Goal: Information Seeking & Learning: Check status

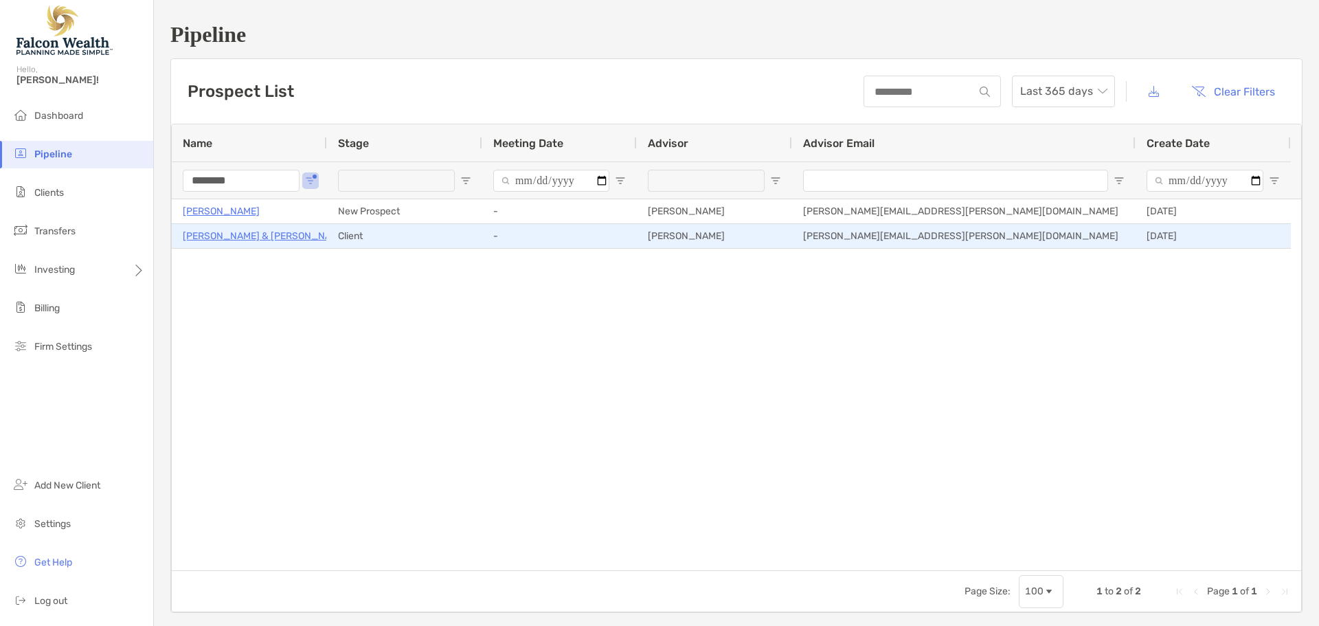
click at [267, 234] on p "[PERSON_NAME] & [PERSON_NAME]" at bounding box center [265, 235] width 165 height 17
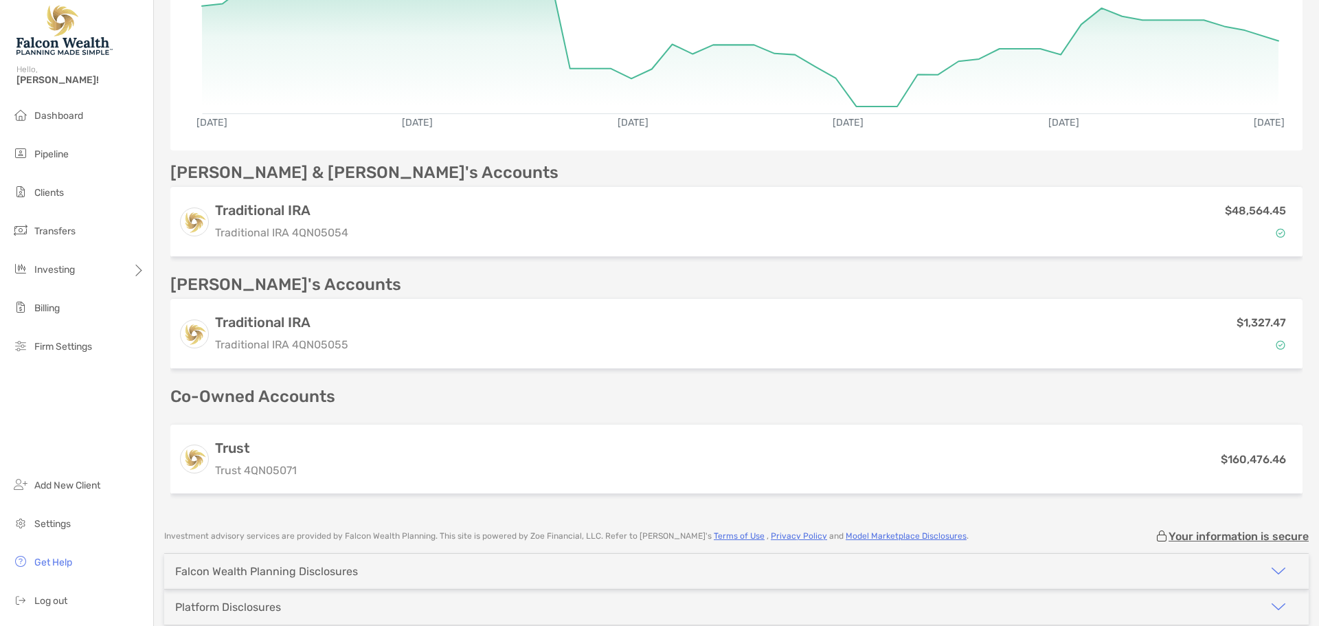
scroll to position [361, 0]
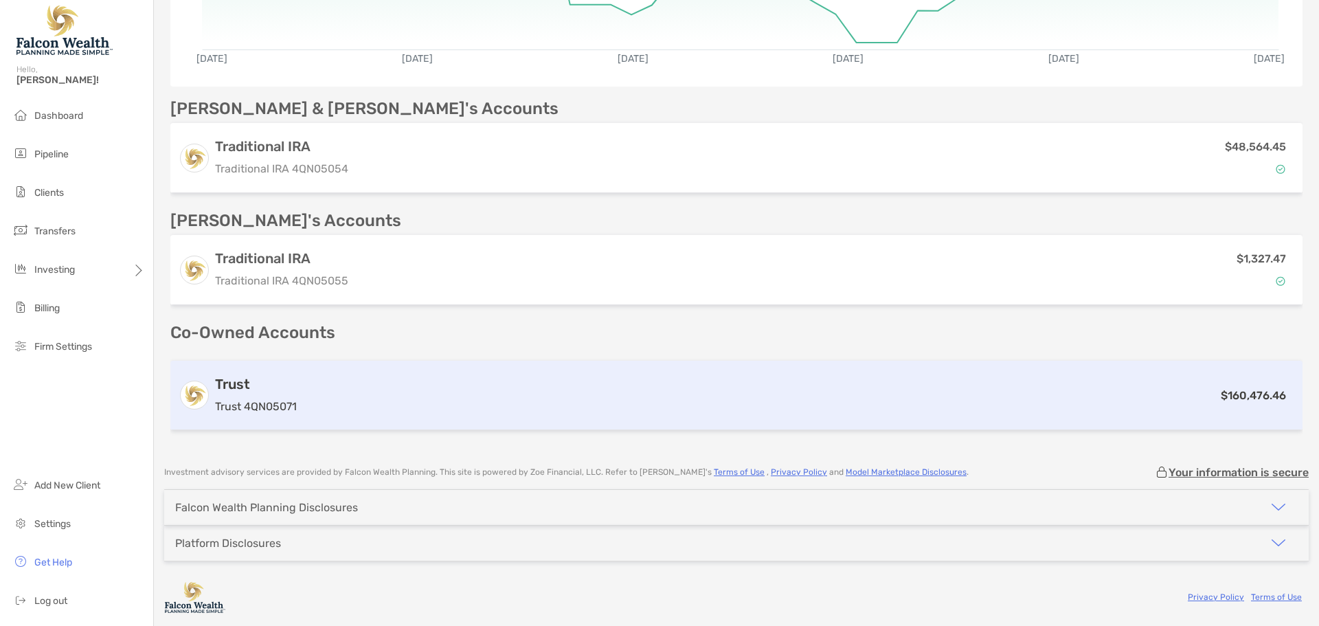
click at [641, 422] on div "Trust Trust 4QN05071 $160,476.46" at bounding box center [736, 395] width 1132 height 69
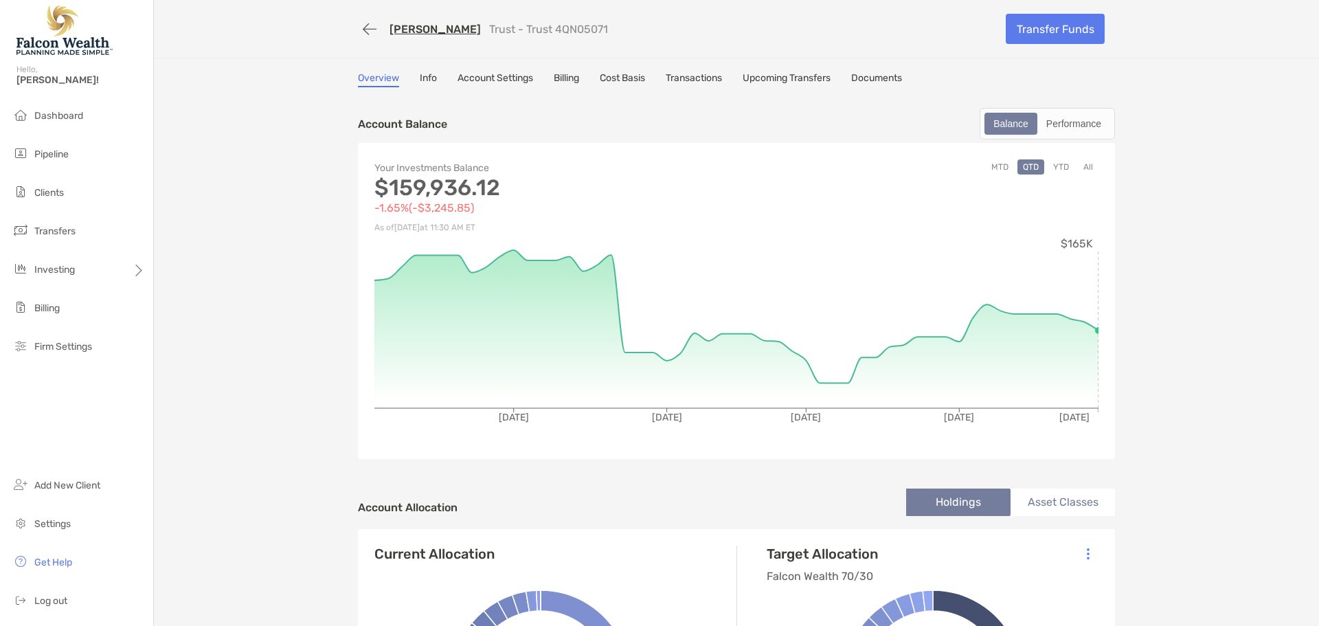
click at [1059, 170] on button "YTD" at bounding box center [1060, 166] width 27 height 15
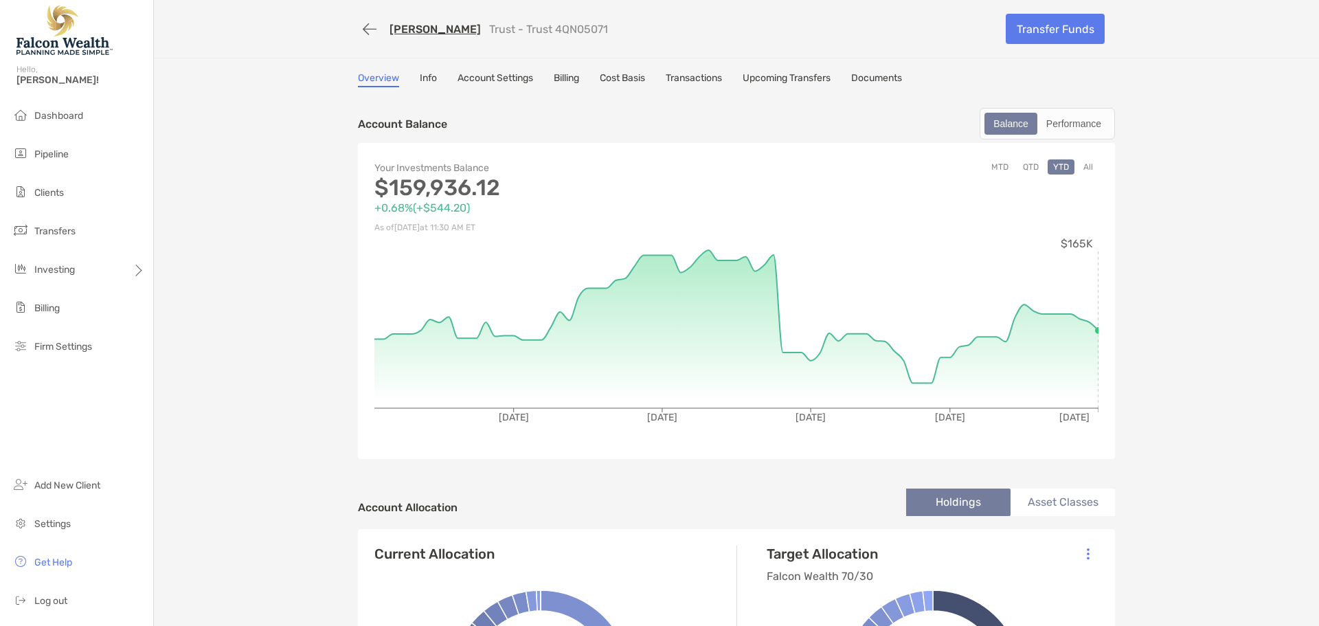
click at [667, 72] on link "Transactions" at bounding box center [694, 79] width 56 height 15
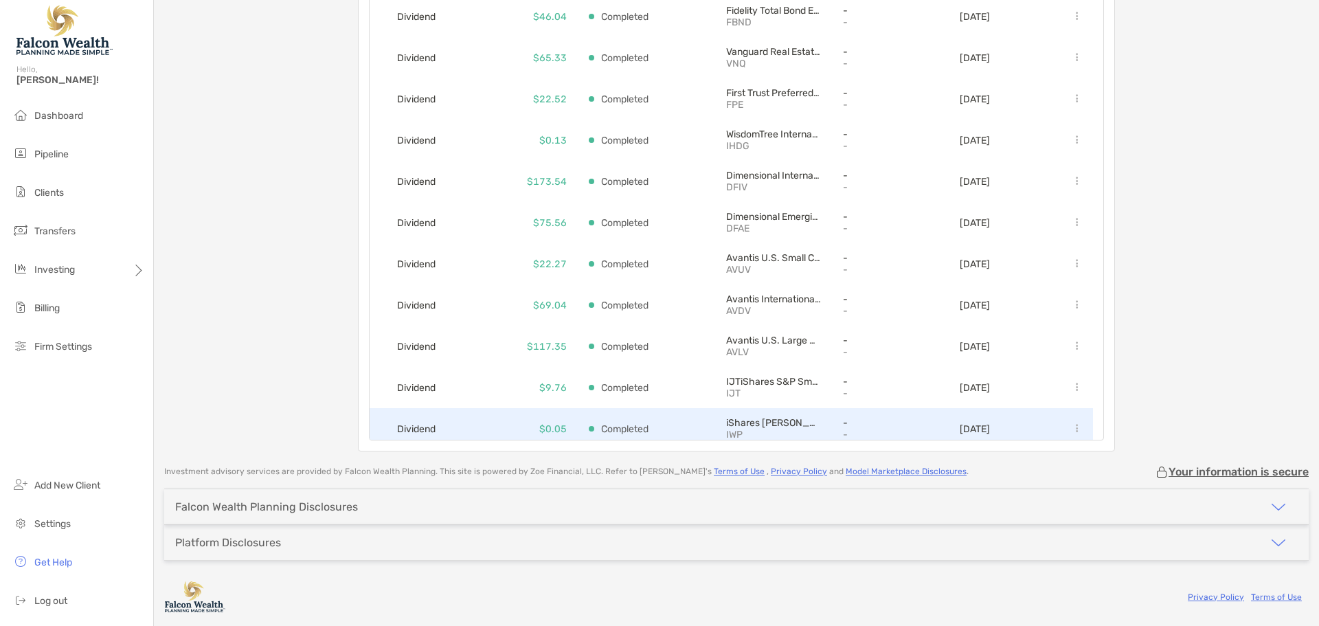
scroll to position [664, 0]
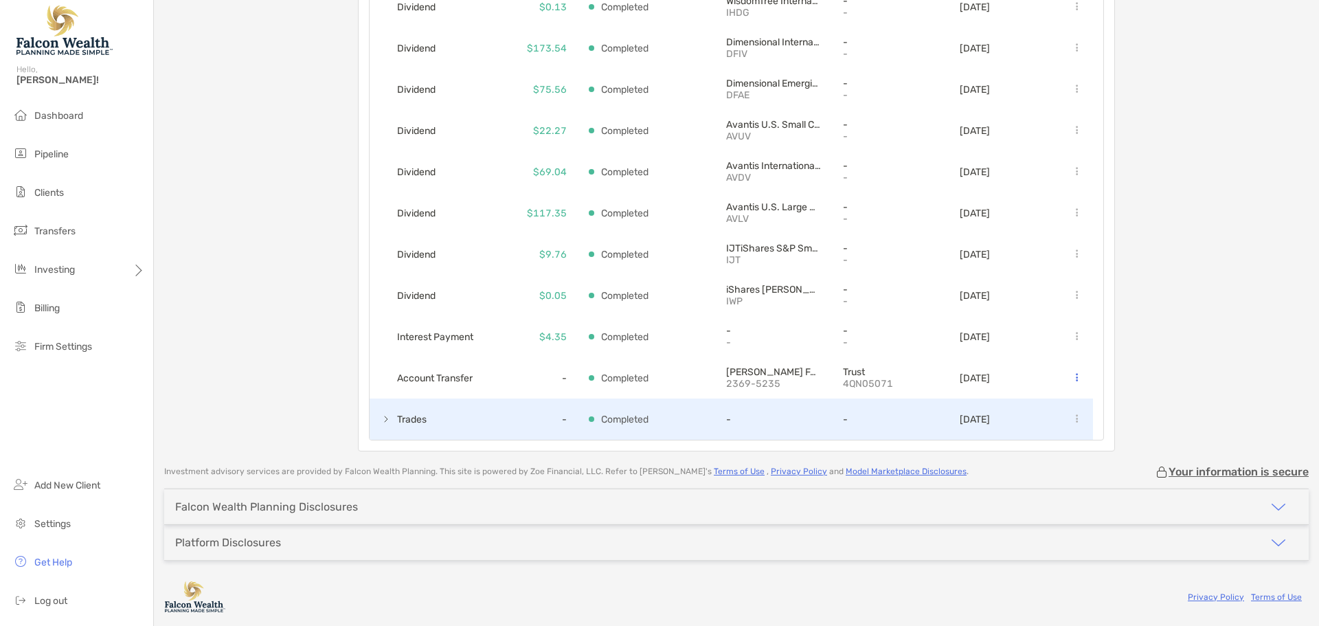
click at [381, 419] on span at bounding box center [386, 418] width 11 height 11
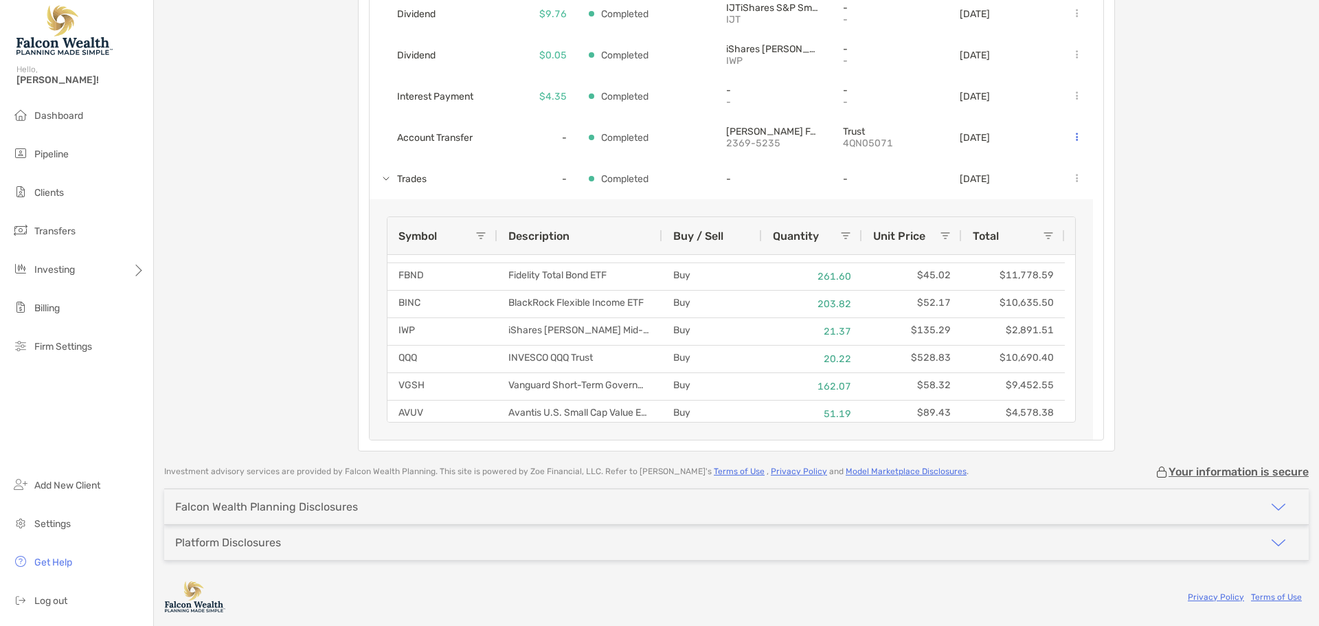
scroll to position [0, 0]
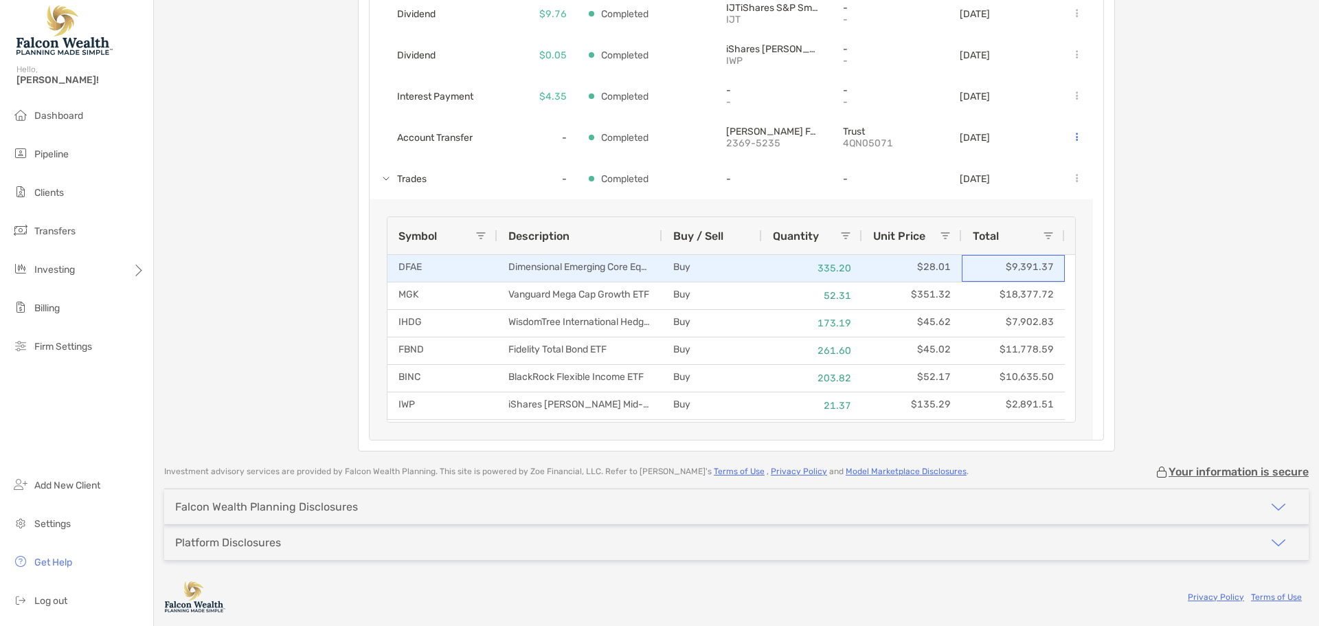
click at [1054, 263] on div "$9,391.37" at bounding box center [1013, 268] width 103 height 27
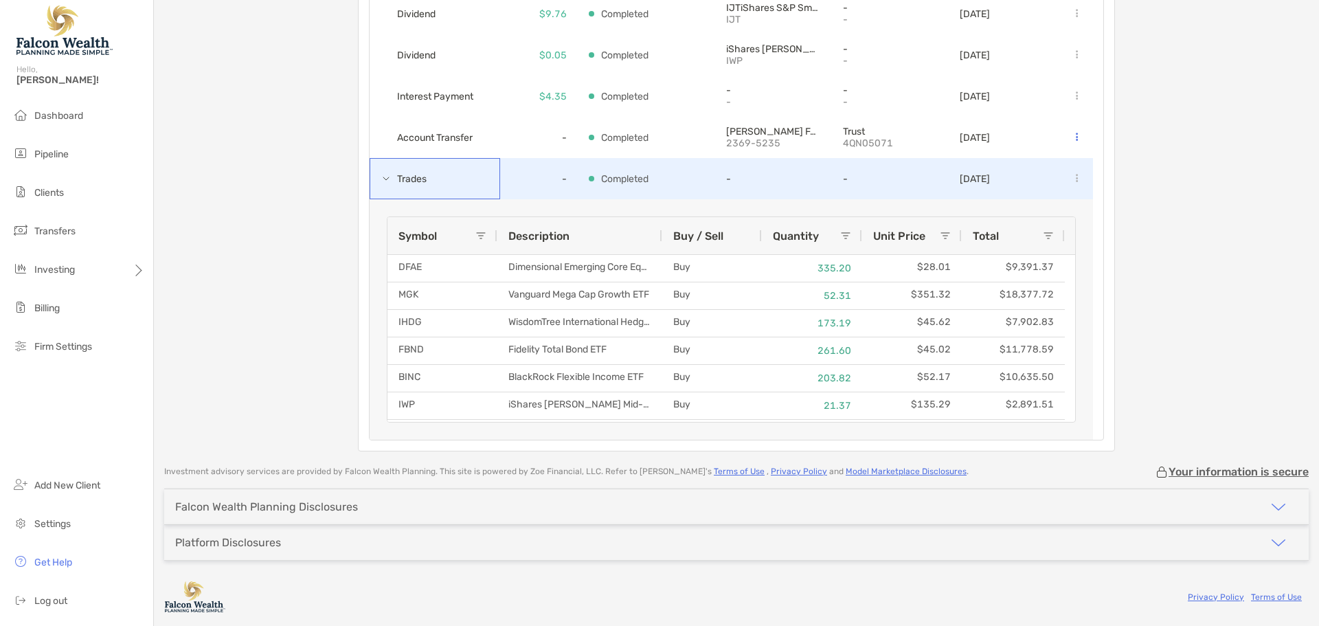
click at [381, 188] on span at bounding box center [386, 179] width 11 height 23
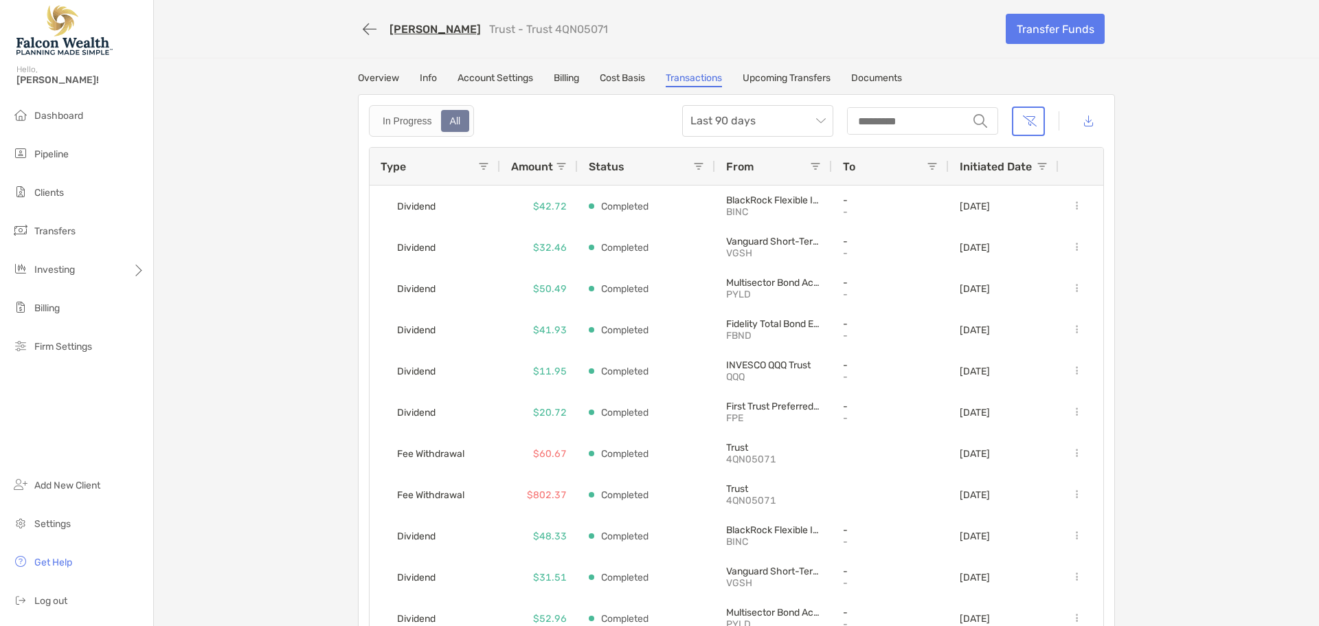
click at [622, 84] on link "Cost Basis" at bounding box center [622, 79] width 45 height 15
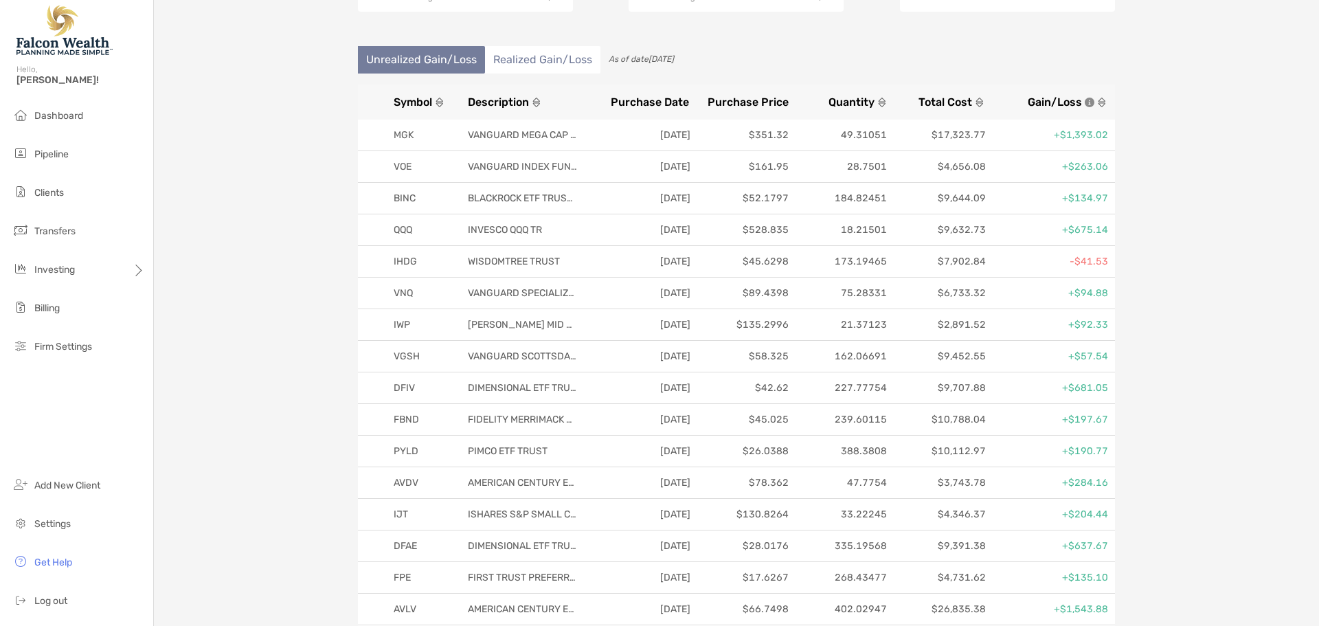
click at [541, 60] on li "Realized Gain/Loss" at bounding box center [542, 59] width 115 height 27
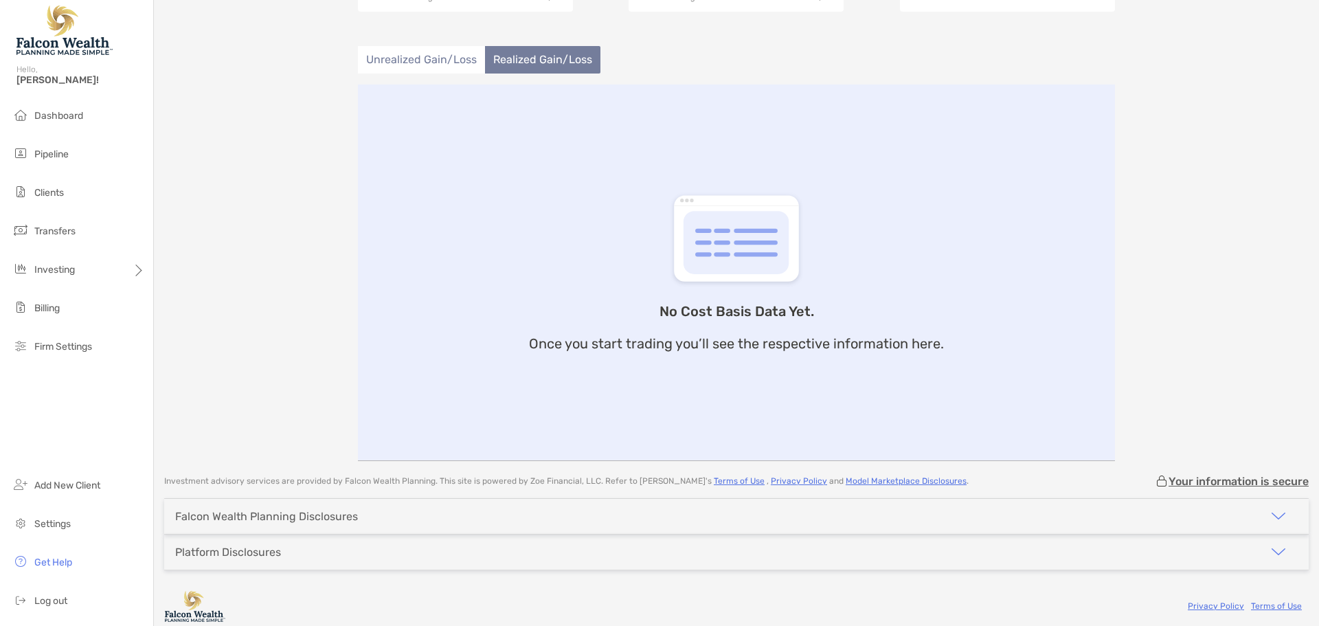
click at [444, 62] on li "Unrealized Gain/Loss" at bounding box center [421, 59] width 127 height 27
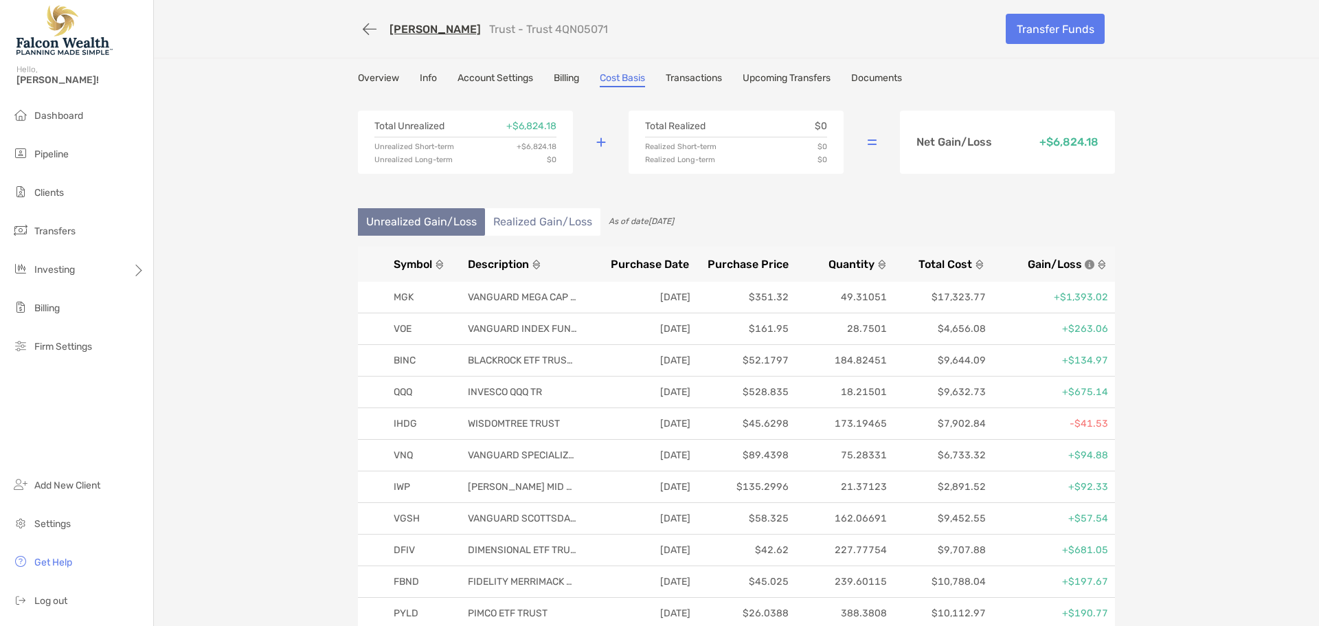
click at [538, 222] on li "Realized Gain/Loss" at bounding box center [542, 221] width 115 height 27
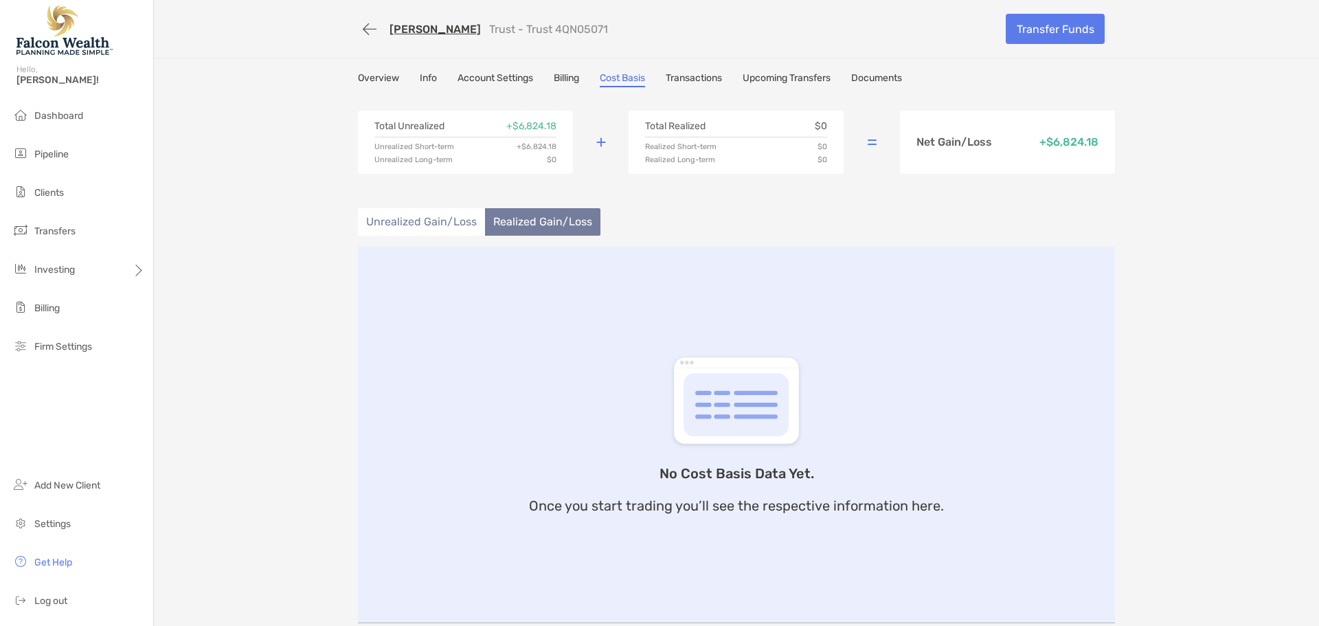
click at [422, 217] on li "Unrealized Gain/Loss" at bounding box center [421, 221] width 127 height 27
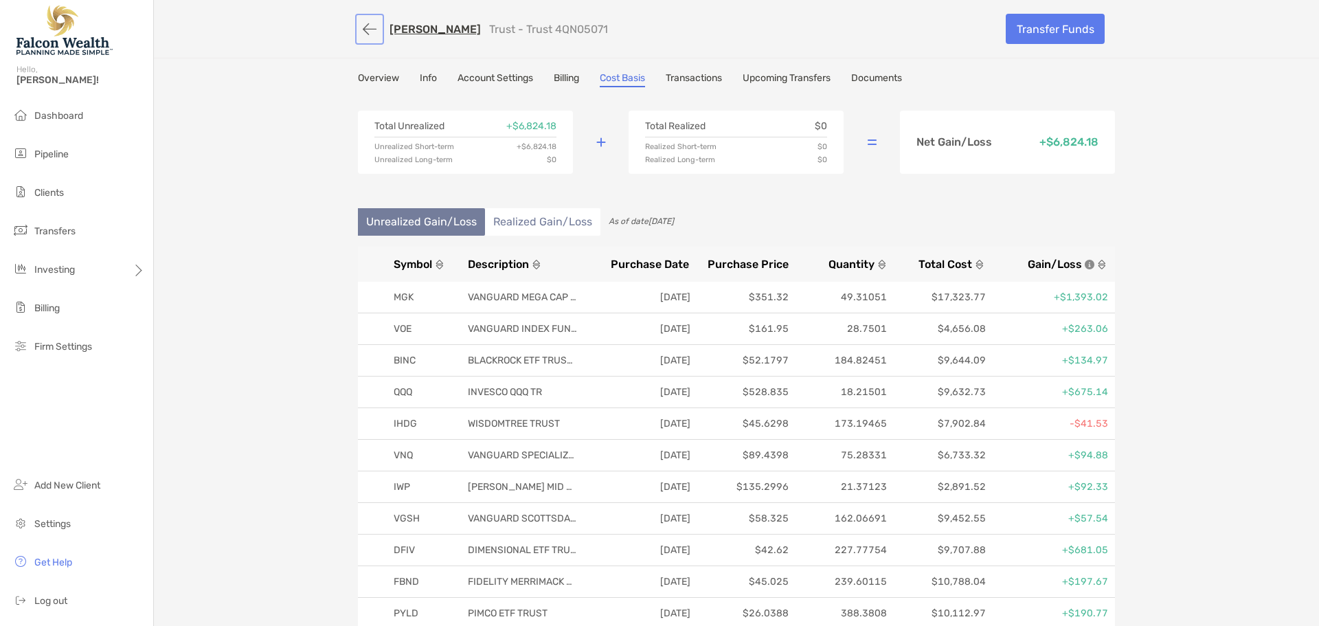
click at [358, 31] on button "button" at bounding box center [369, 28] width 23 height 25
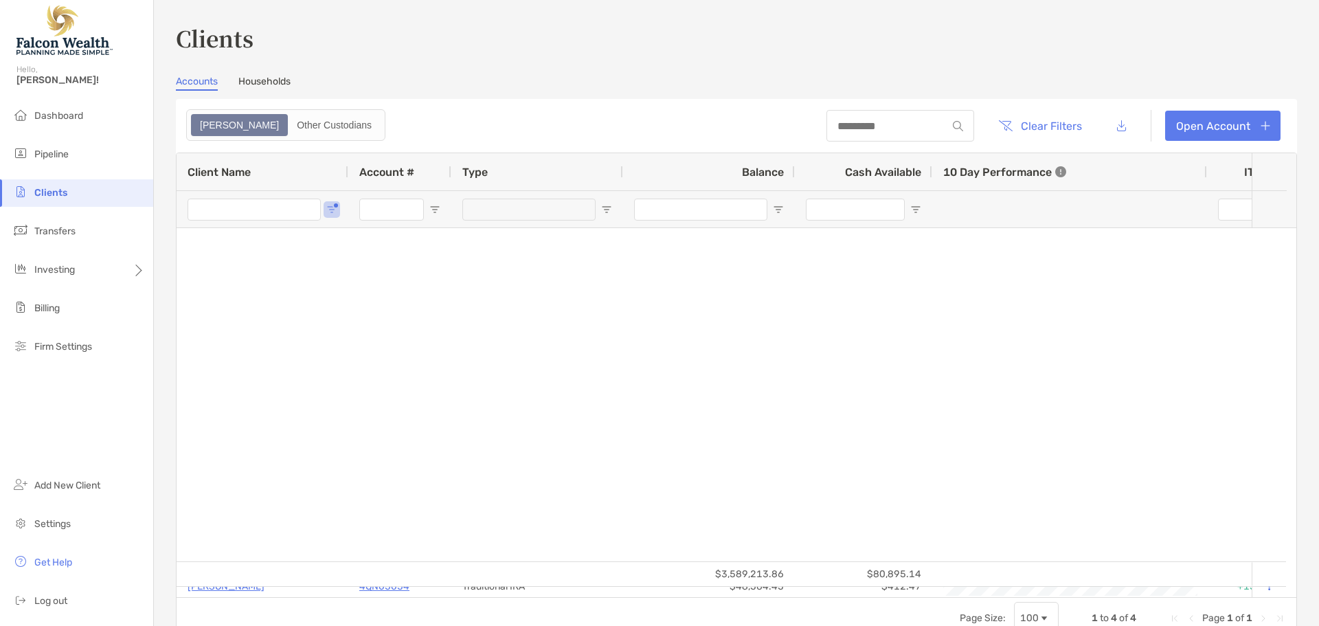
type input "********"
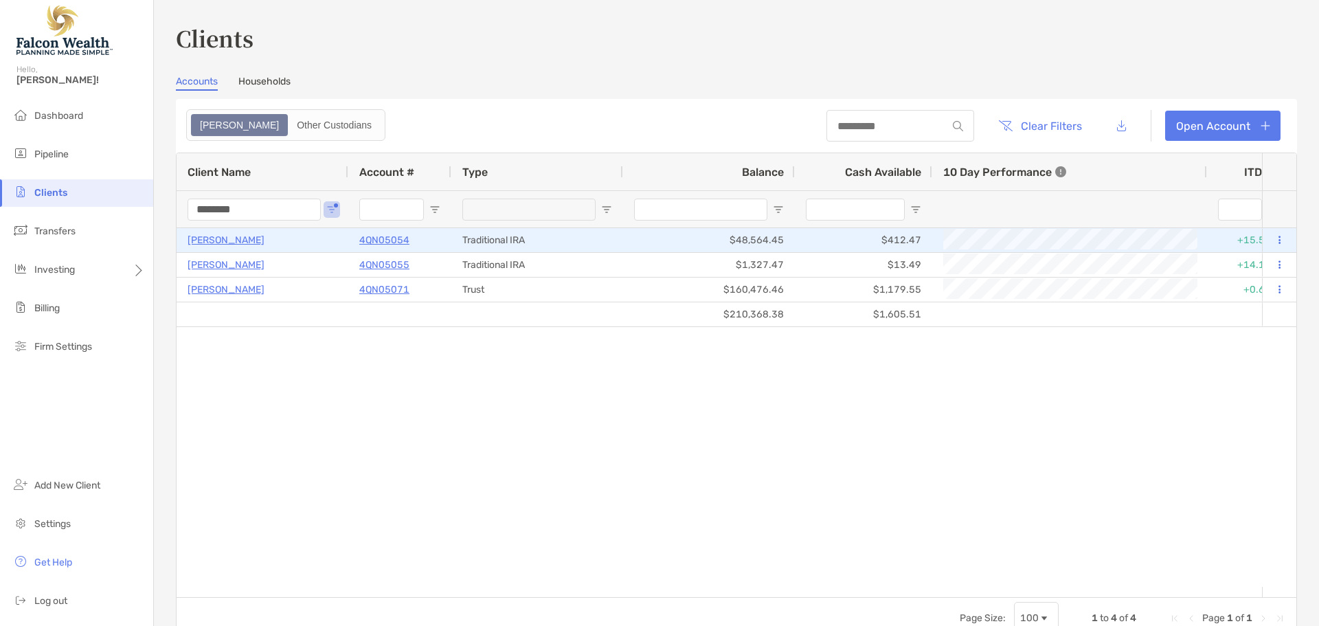
click at [389, 234] on p "4QN05054" at bounding box center [384, 239] width 50 height 17
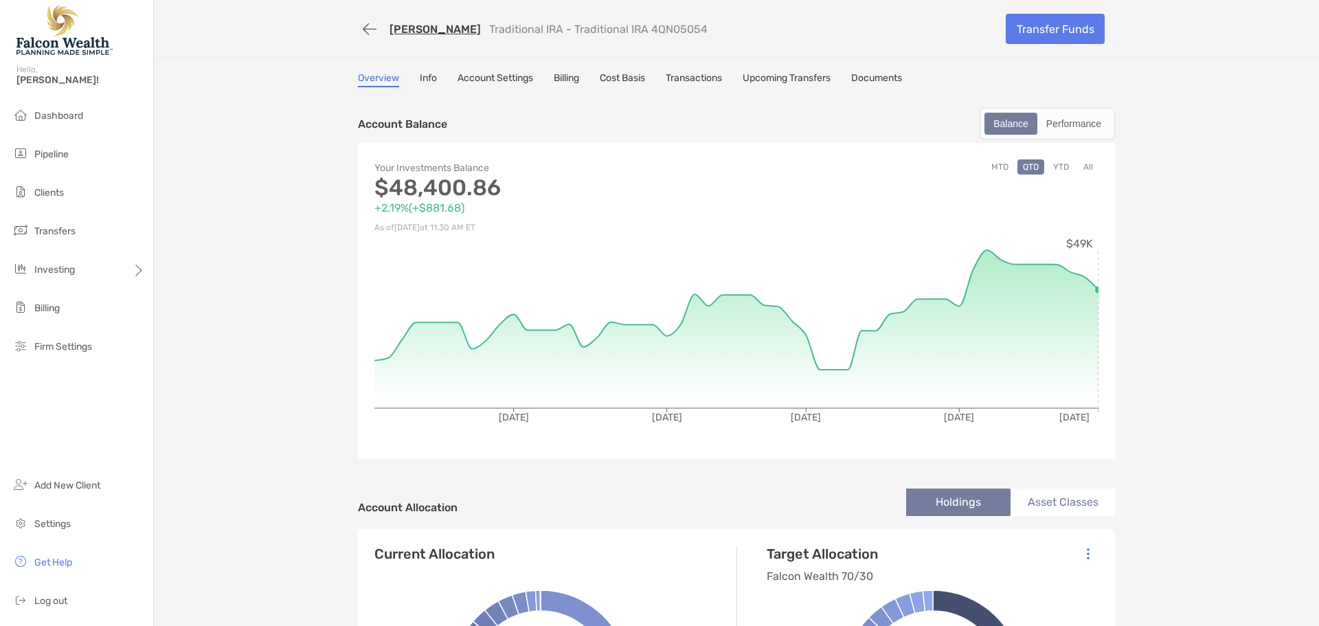
click at [1056, 167] on button "YTD" at bounding box center [1060, 166] width 27 height 15
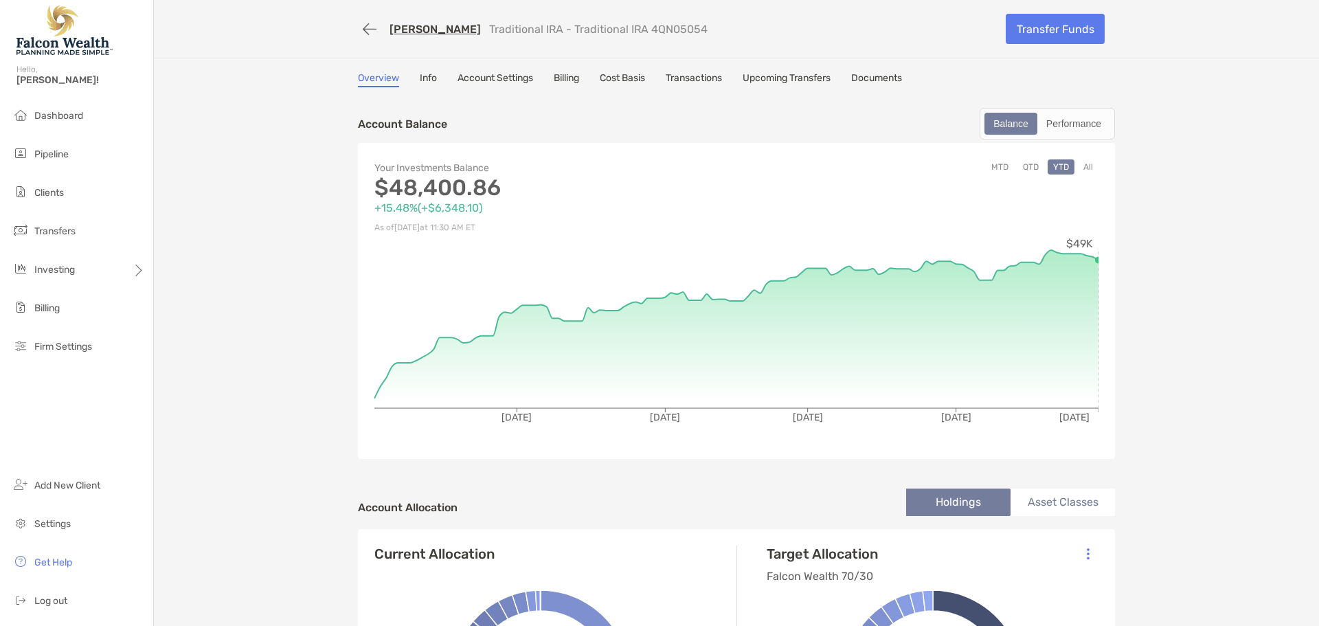
click at [637, 80] on link "Cost Basis" at bounding box center [622, 79] width 45 height 15
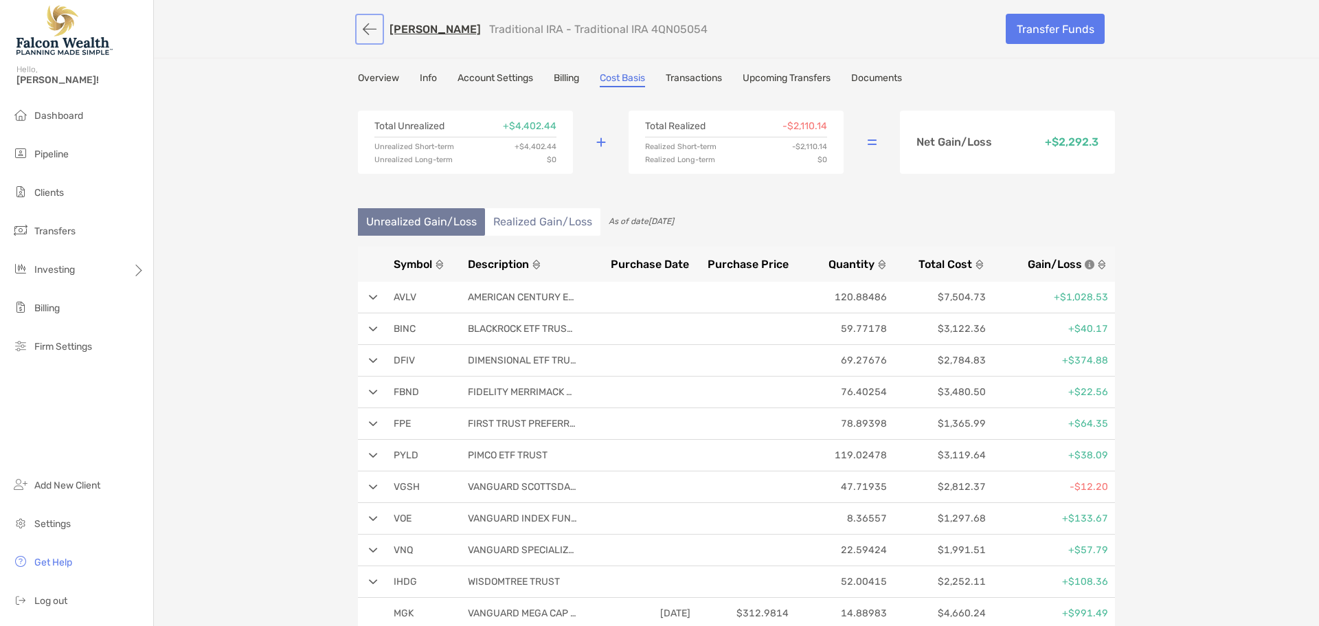
click at [358, 27] on button "button" at bounding box center [369, 28] width 23 height 25
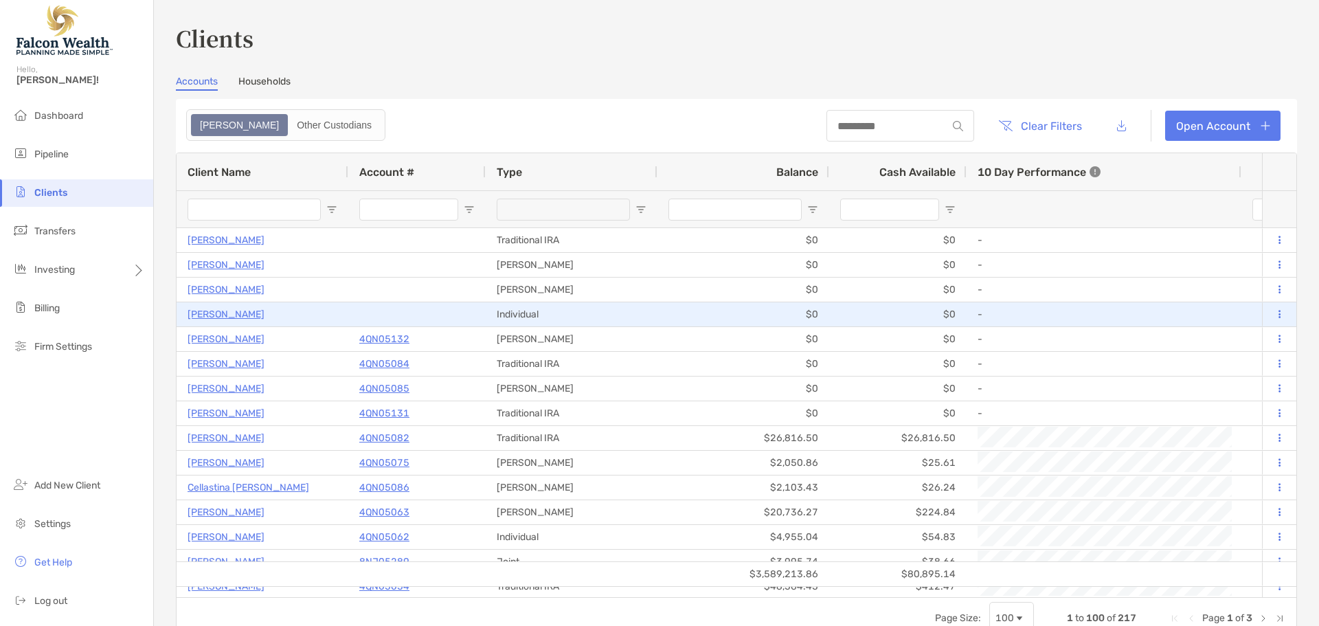
type input "********"
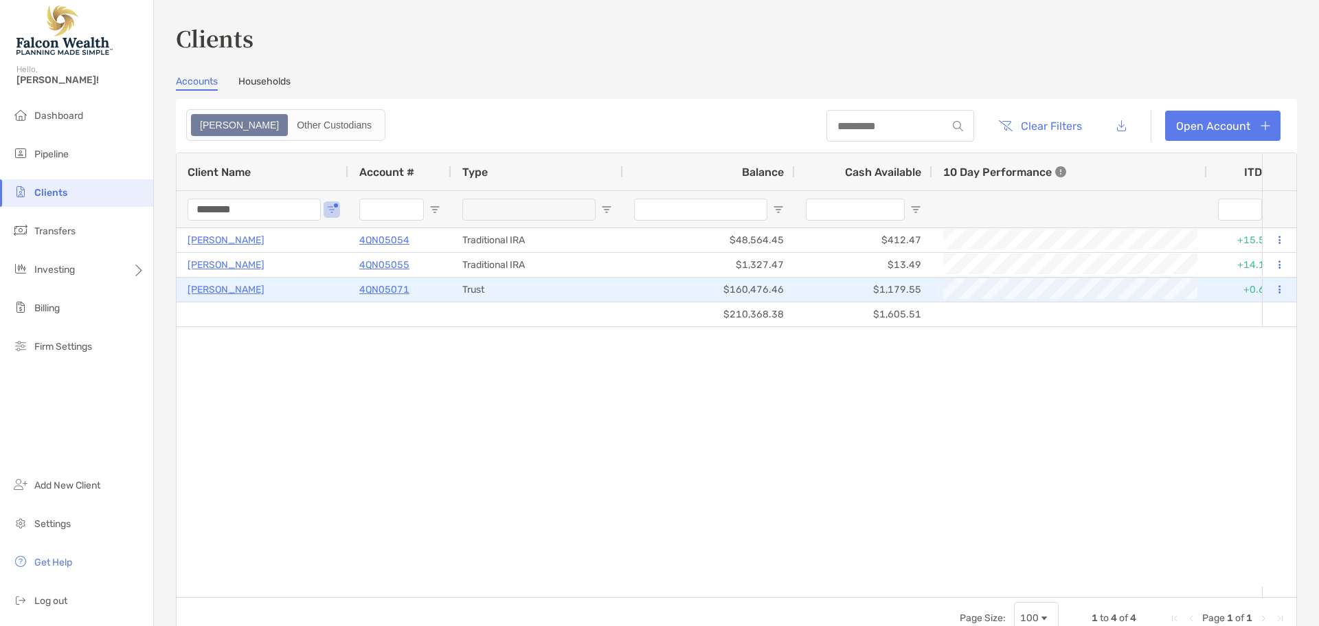
click at [384, 289] on p "4QN05071" at bounding box center [384, 289] width 50 height 17
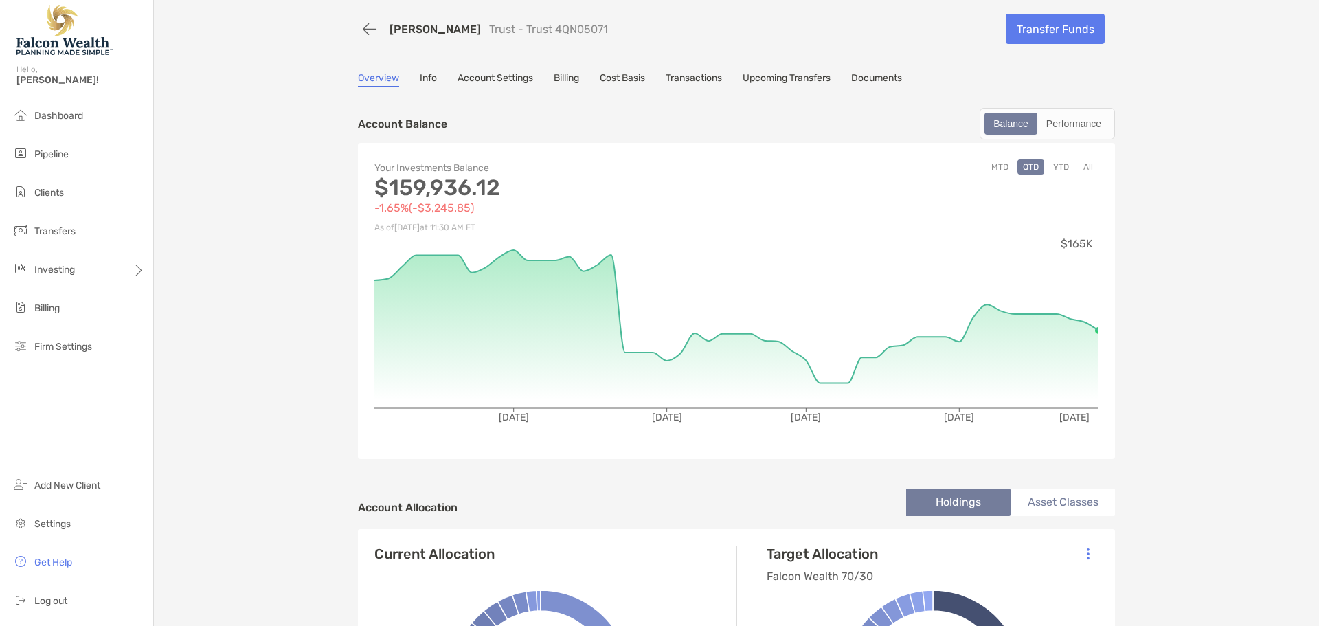
click at [1059, 168] on button "YTD" at bounding box center [1060, 166] width 27 height 15
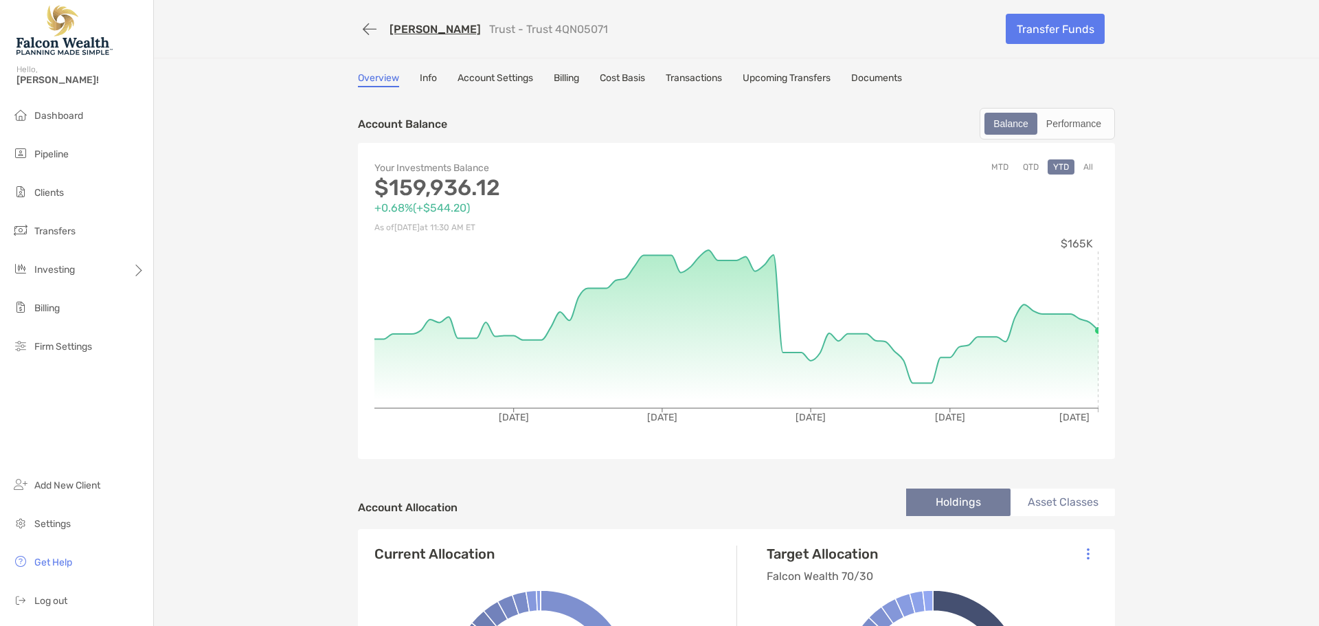
click at [635, 80] on link "Cost Basis" at bounding box center [622, 79] width 45 height 15
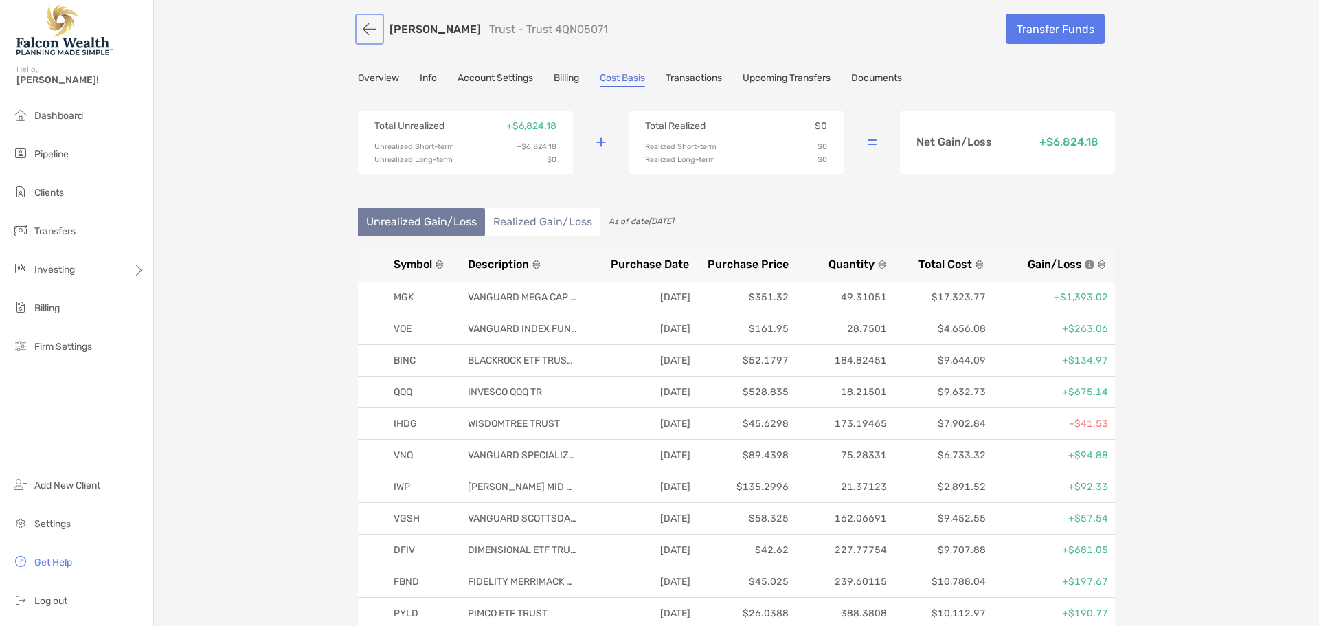
click at [358, 25] on button "button" at bounding box center [369, 28] width 23 height 25
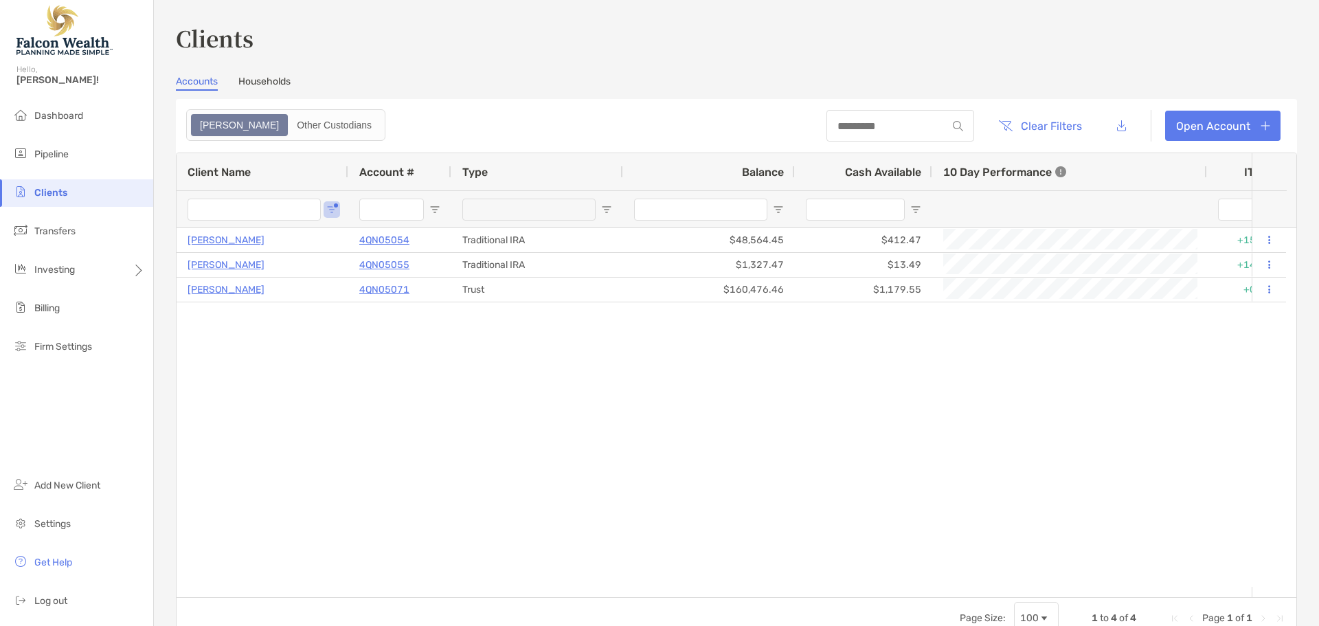
type input "********"
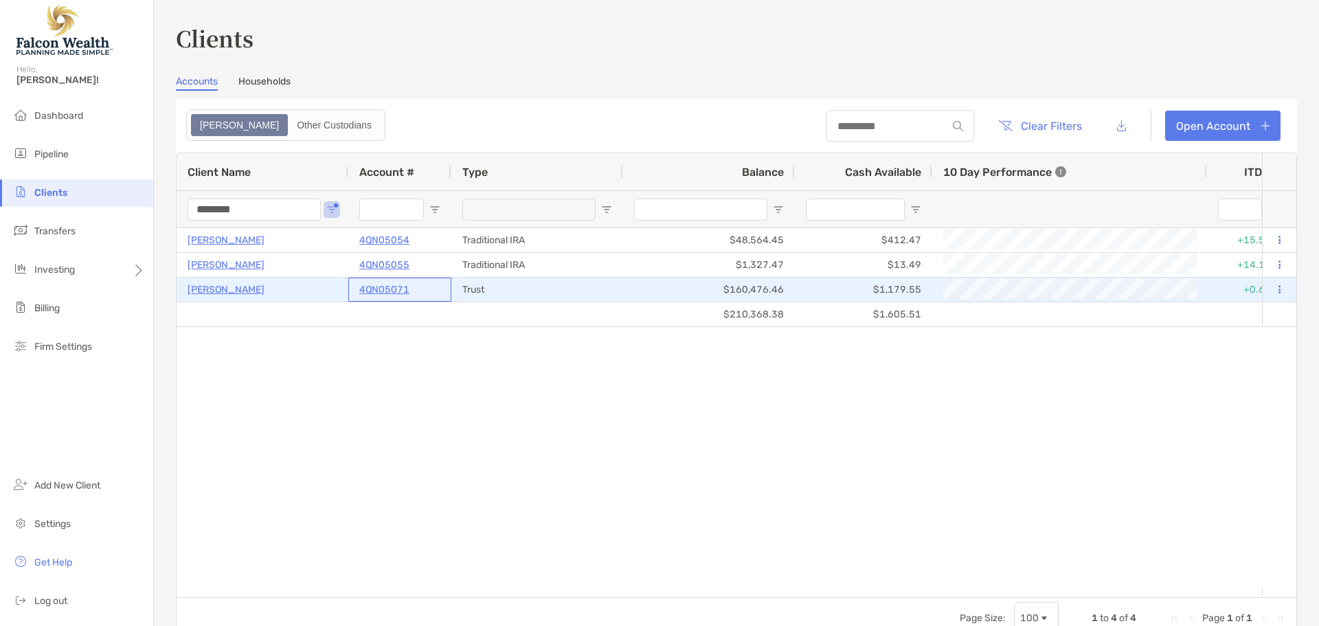
click at [386, 291] on p "4QN05071" at bounding box center [384, 289] width 50 height 17
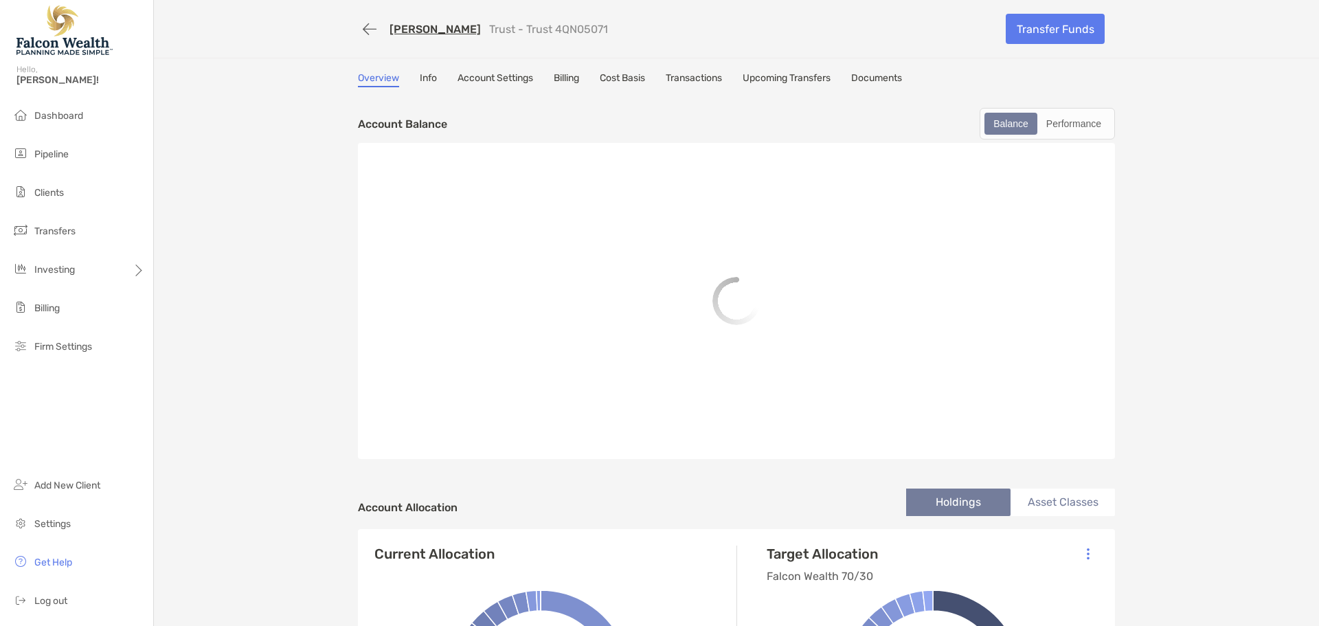
click at [620, 80] on link "Cost Basis" at bounding box center [622, 79] width 45 height 15
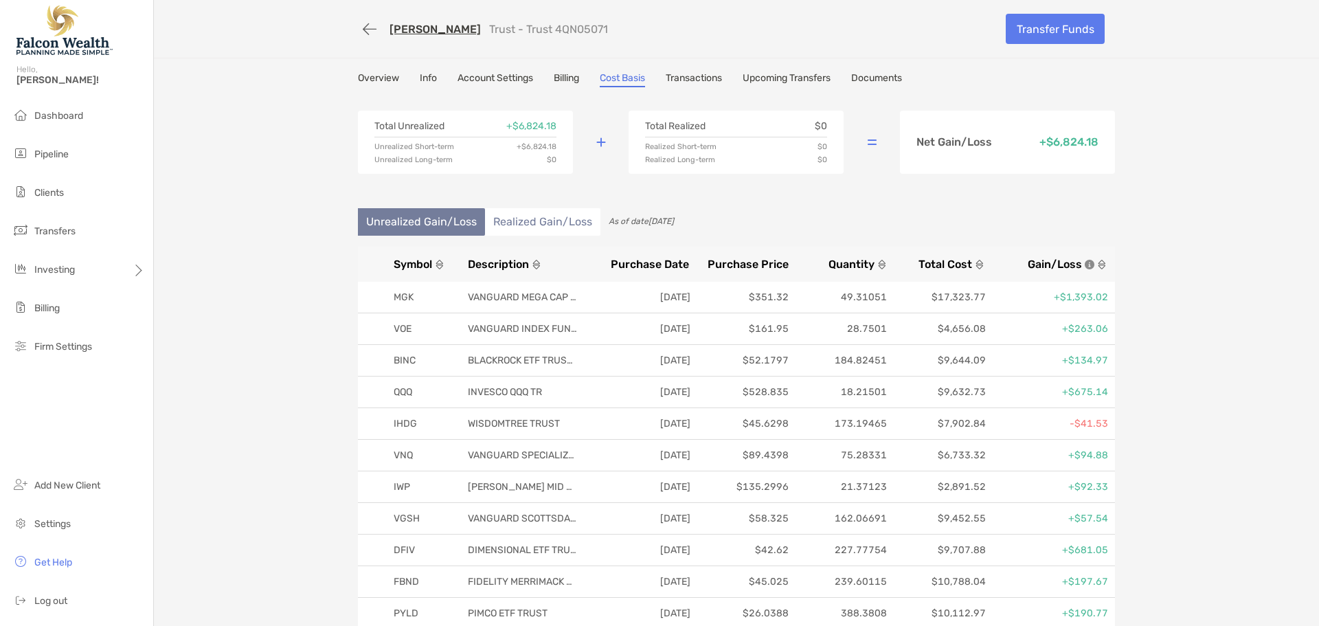
click at [411, 27] on link "Marla Jamieson" at bounding box center [434, 29] width 91 height 13
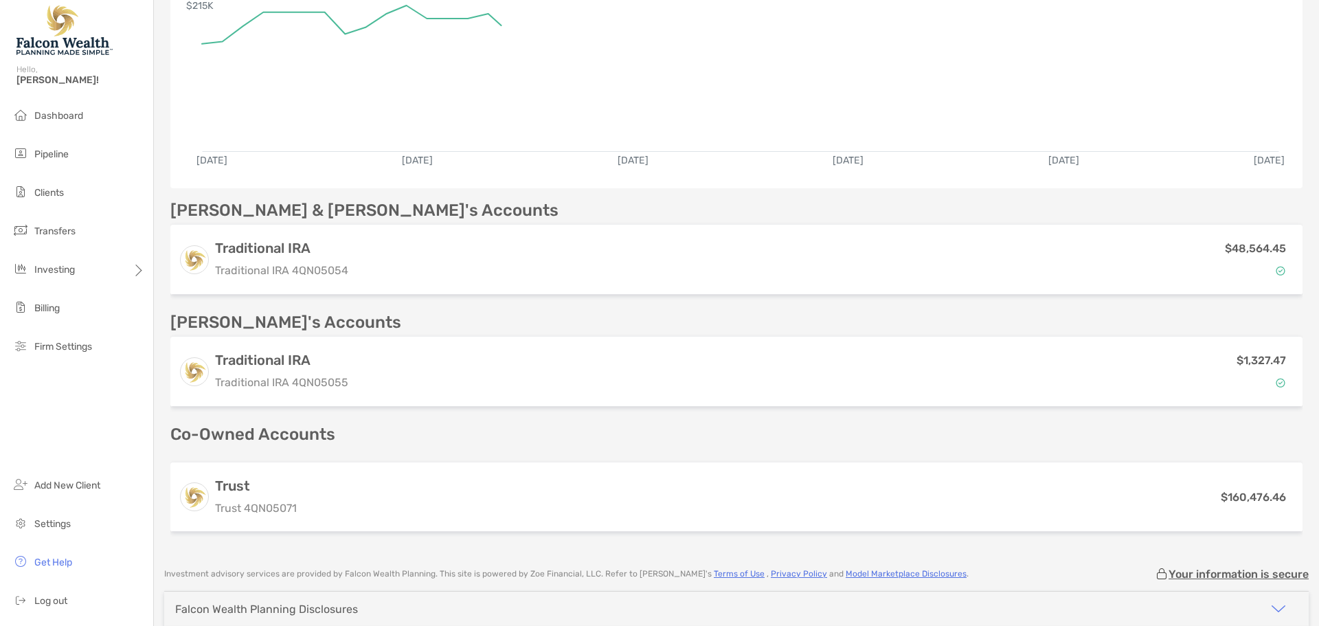
scroll to position [275, 0]
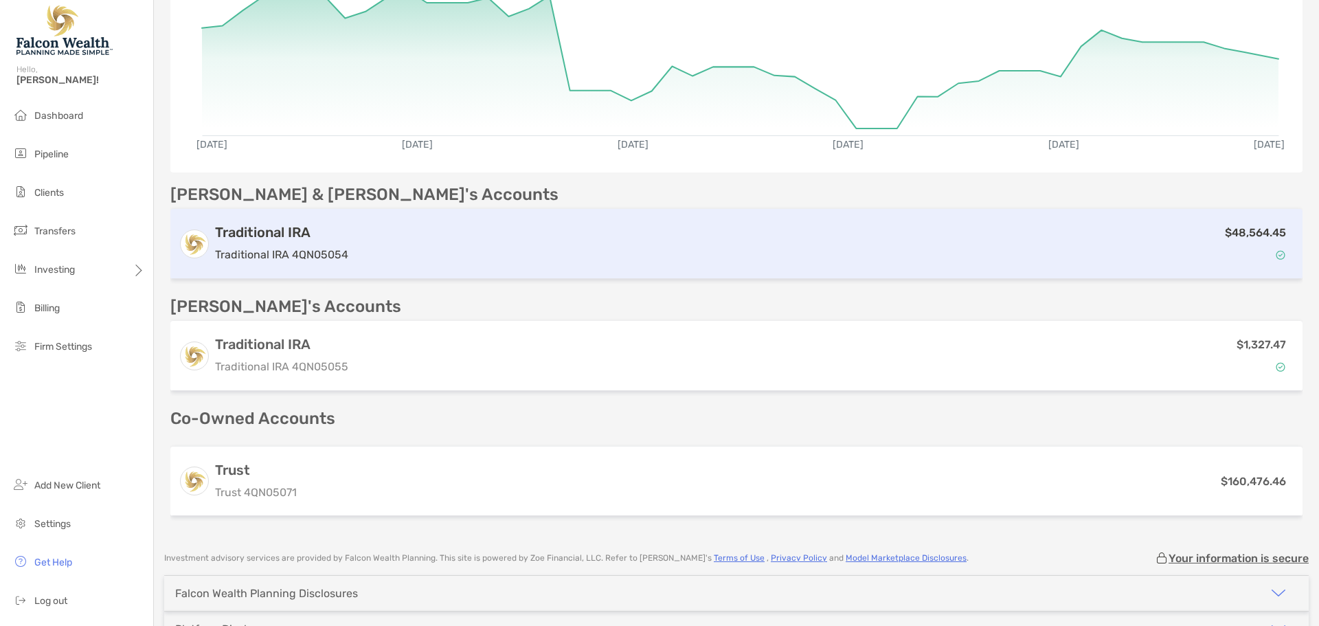
click at [454, 254] on div "$48,564.45" at bounding box center [824, 244] width 940 height 40
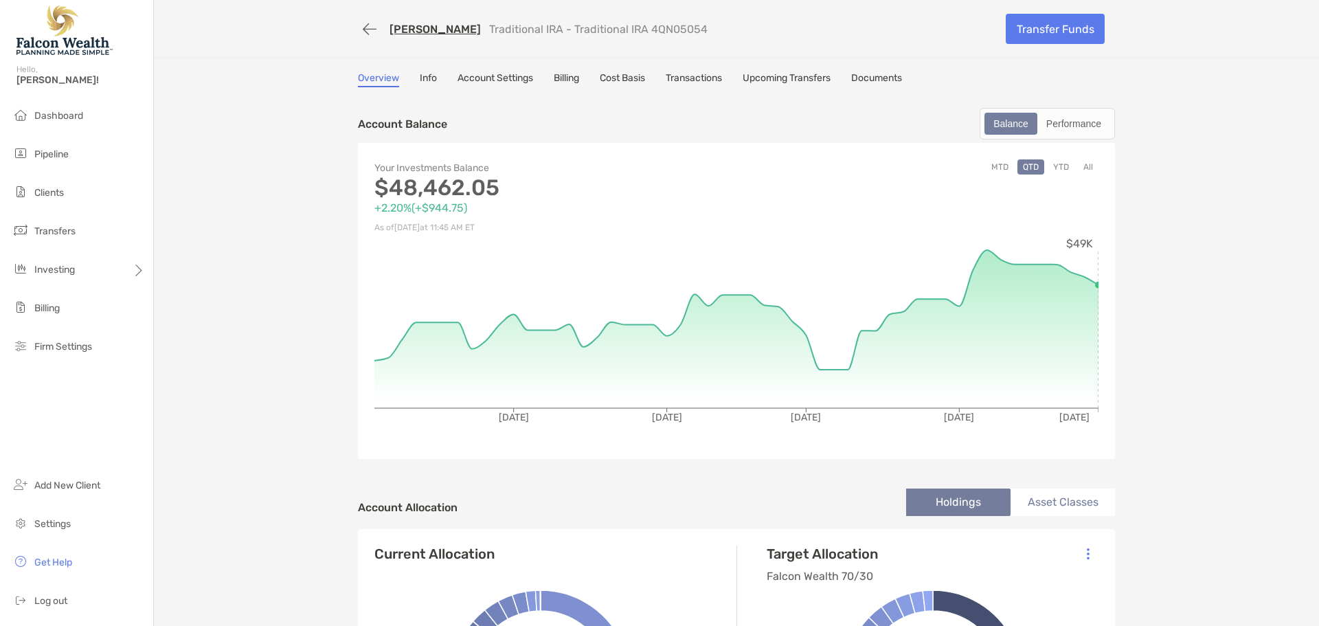
click at [1050, 168] on button "YTD" at bounding box center [1060, 166] width 27 height 15
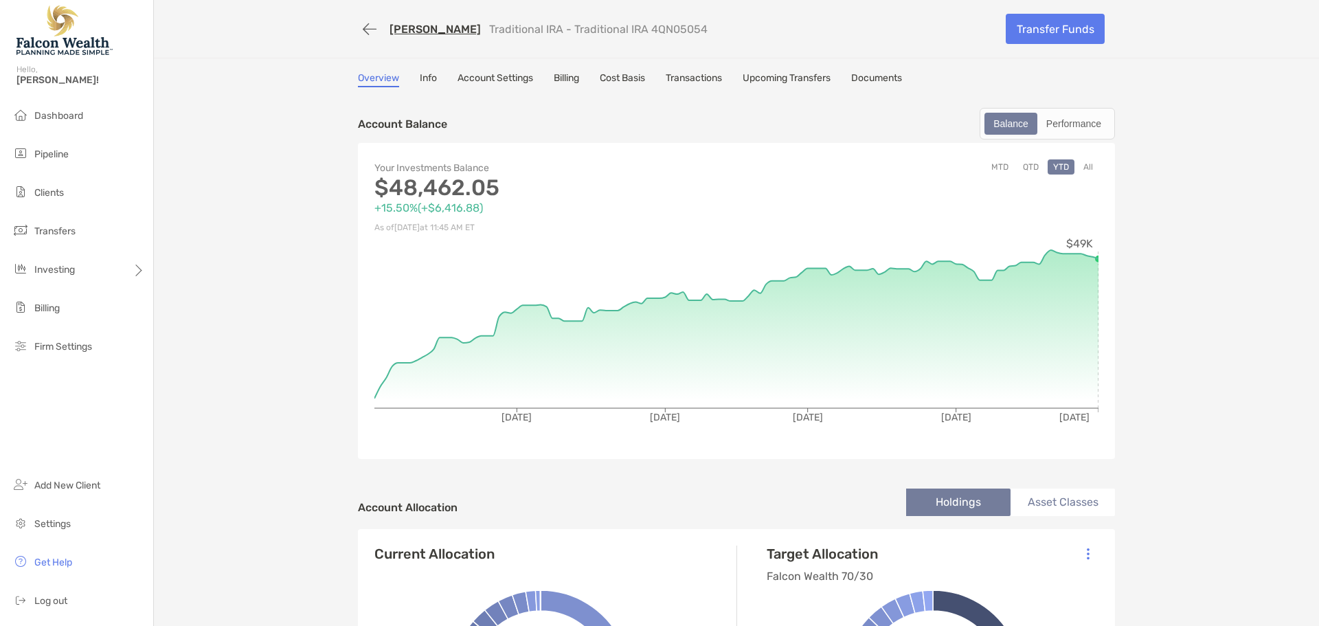
click at [431, 27] on link "Marla Jamieson" at bounding box center [434, 29] width 91 height 13
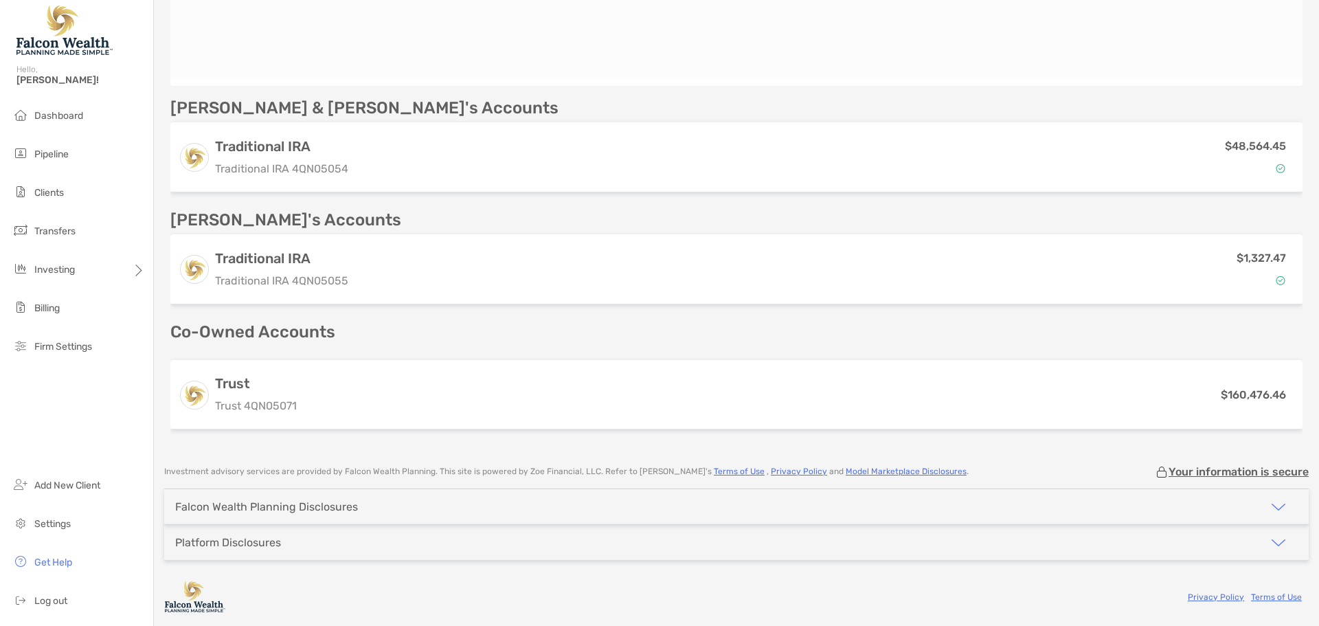
scroll to position [361, 0]
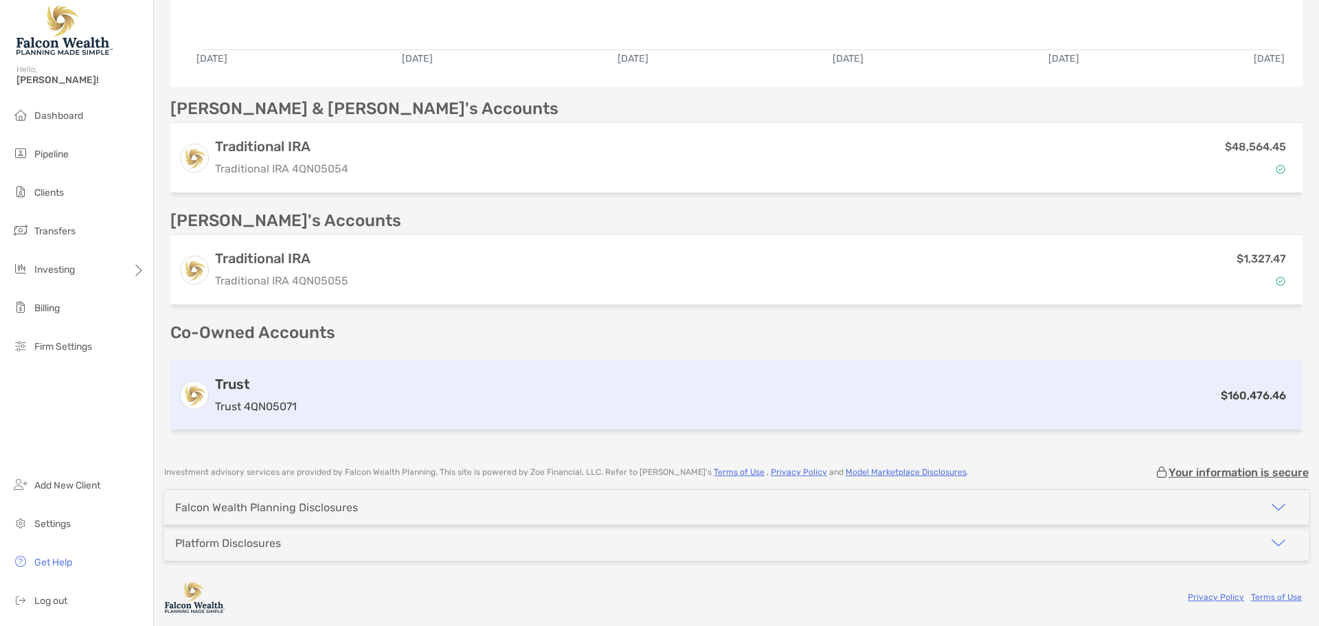
click at [437, 410] on div "Trust Trust 4QN05071 $160,476.46" at bounding box center [736, 395] width 1132 height 69
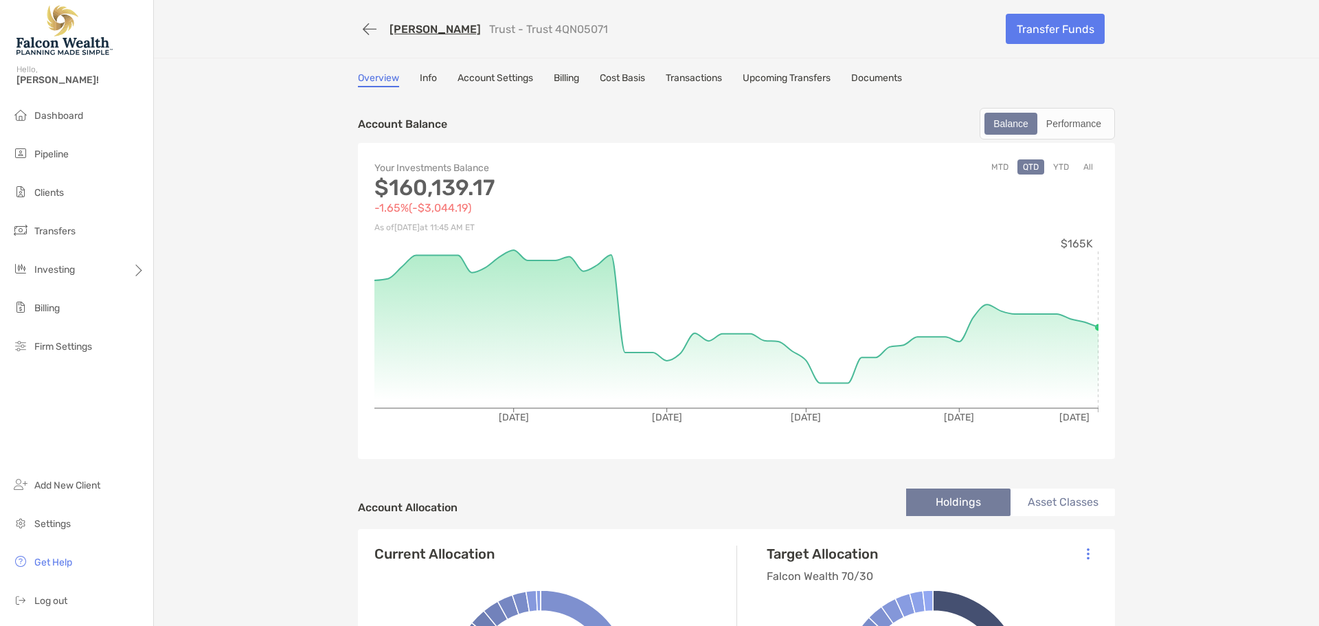
click at [1048, 170] on button "YTD" at bounding box center [1060, 166] width 27 height 15
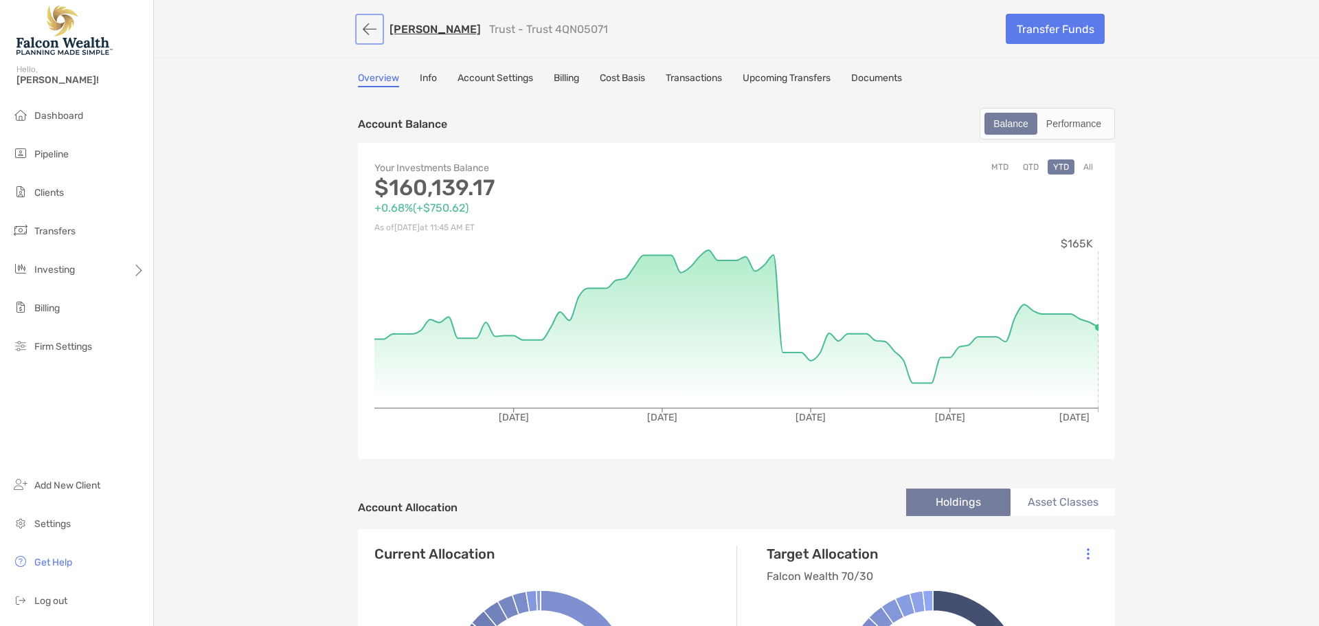
click at [365, 32] on button "button" at bounding box center [369, 28] width 23 height 25
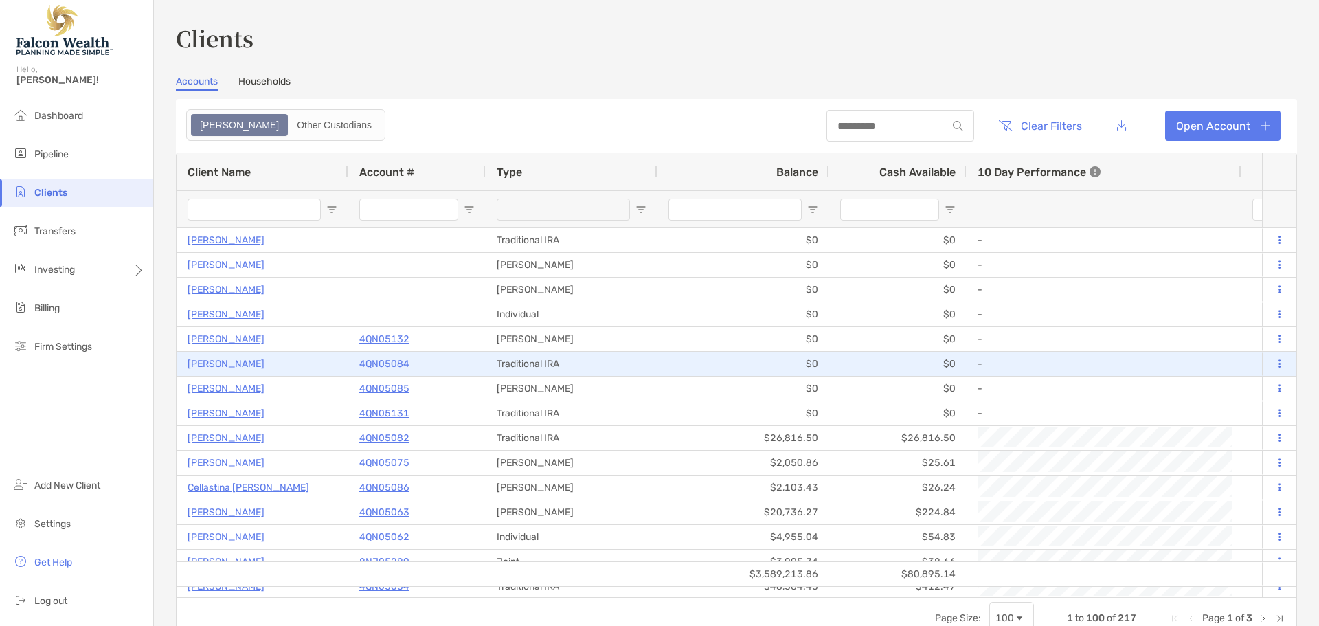
type input "********"
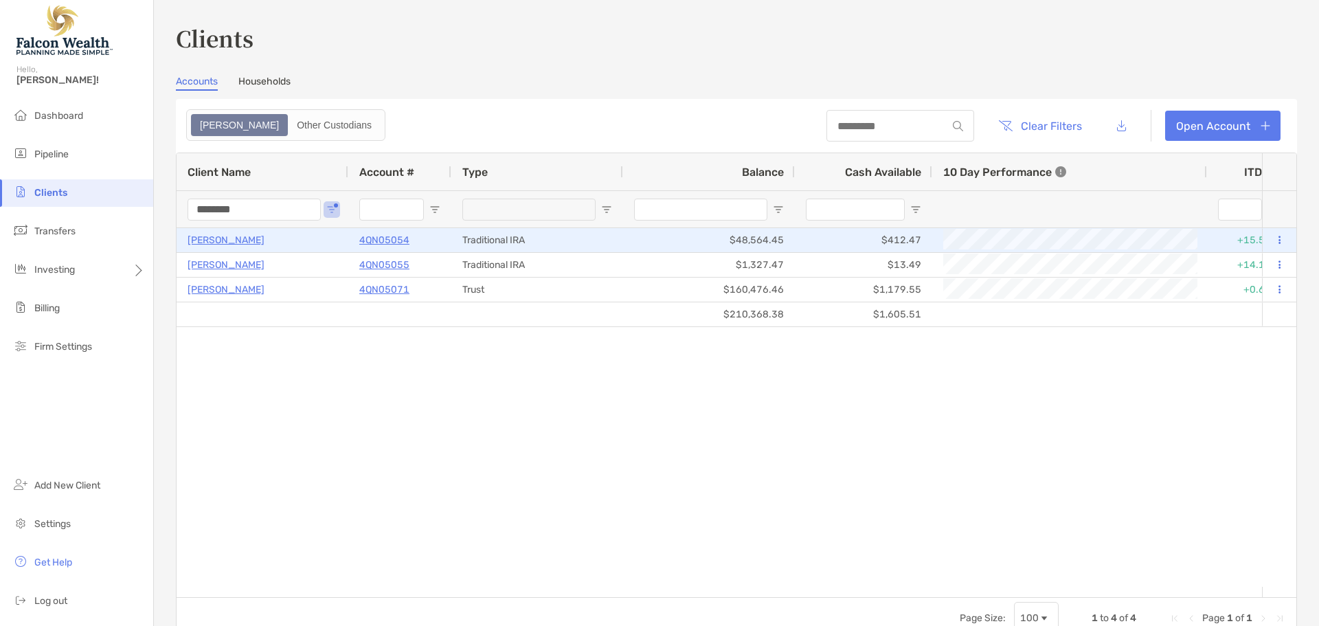
click at [392, 240] on p "4QN05054" at bounding box center [384, 239] width 50 height 17
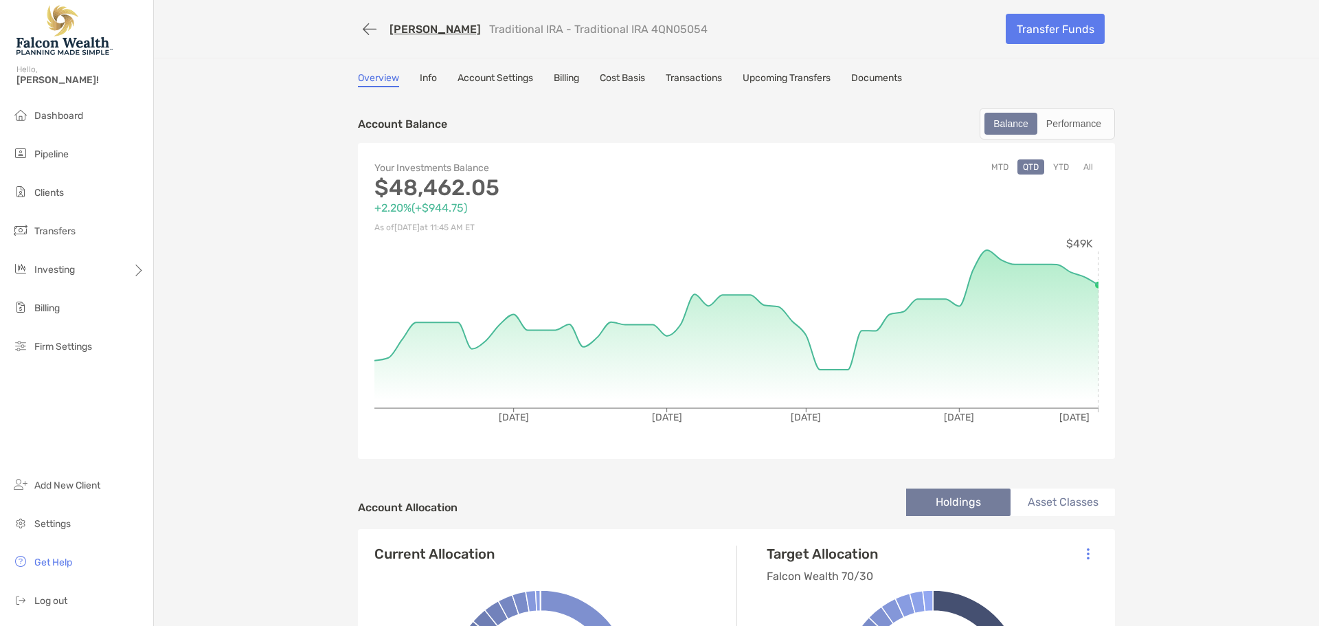
click at [1050, 163] on button "YTD" at bounding box center [1060, 166] width 27 height 15
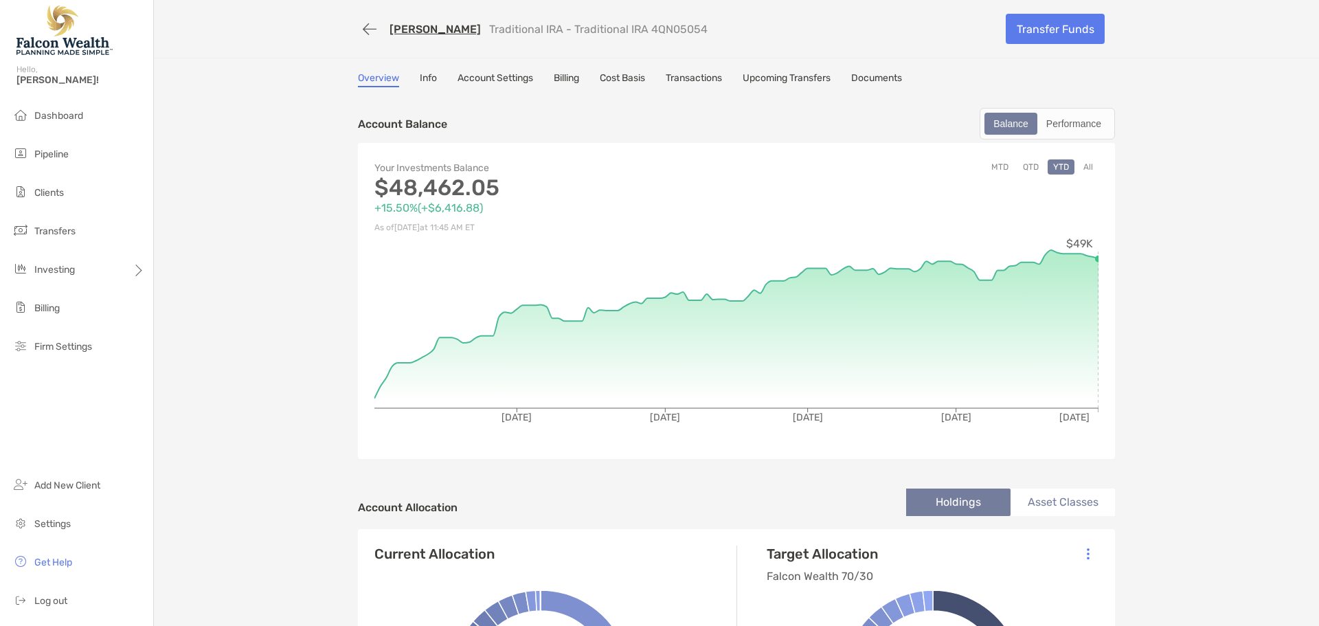
click at [422, 27] on link "Marla Jamieson" at bounding box center [434, 29] width 91 height 13
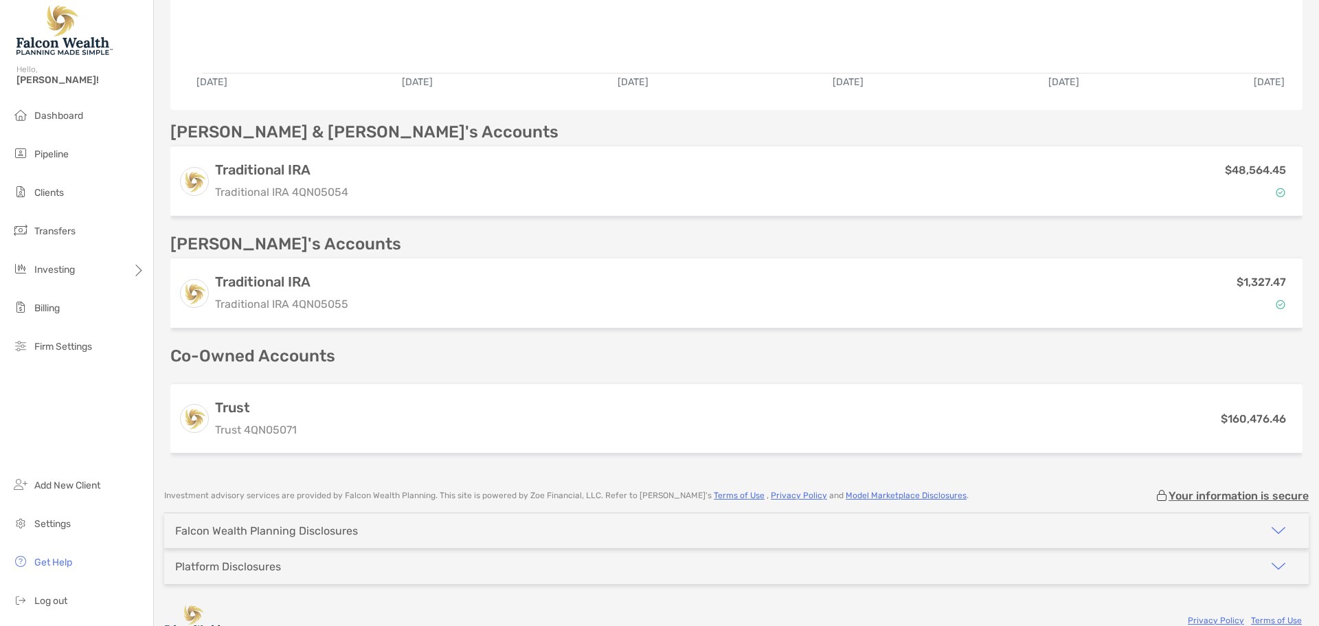
scroll to position [343, 0]
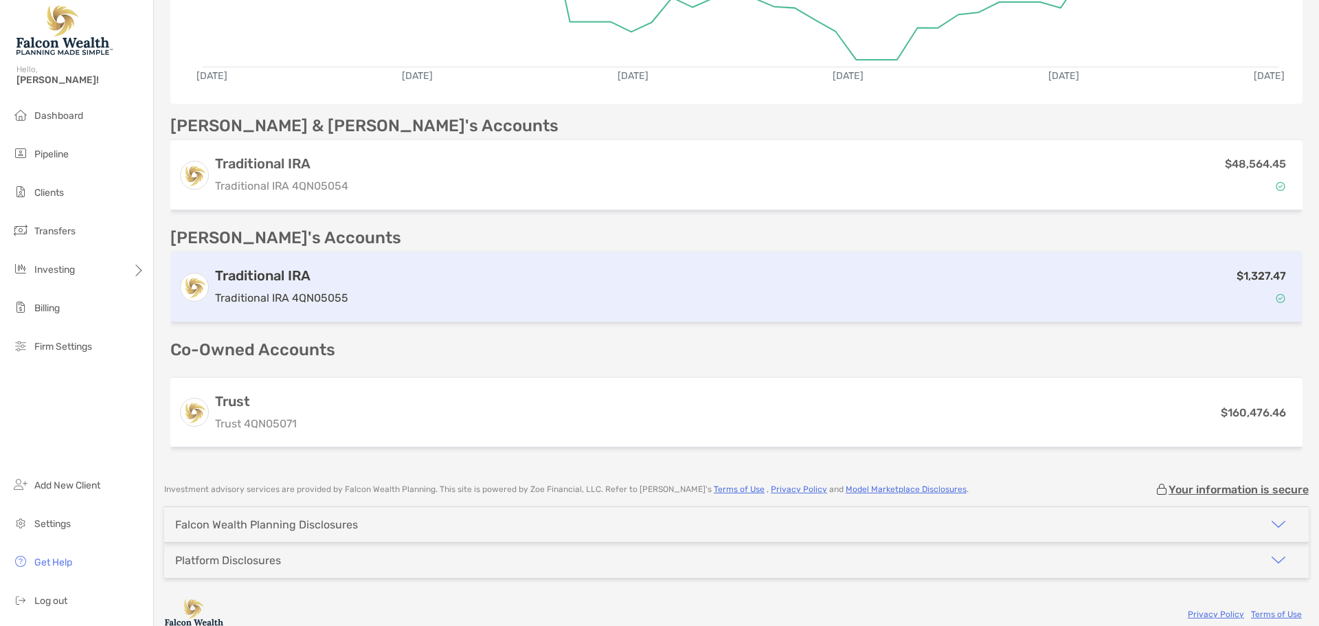
click at [488, 302] on div "$1,327.47" at bounding box center [824, 287] width 940 height 40
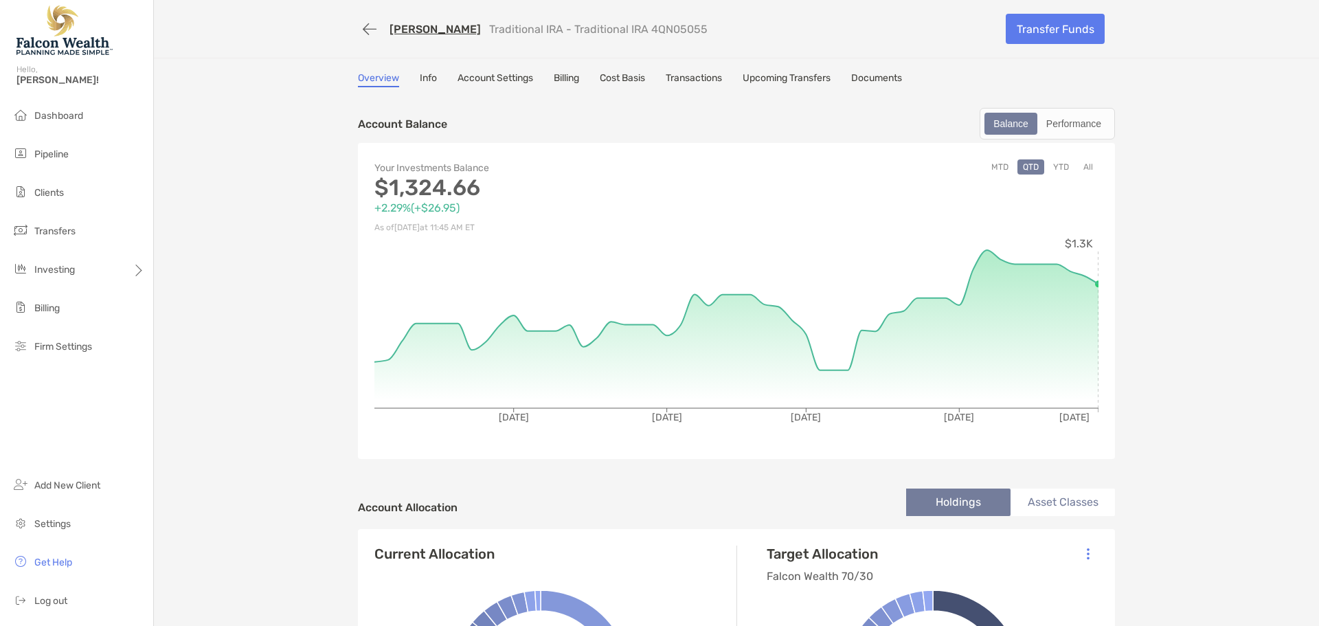
click at [1051, 168] on button "YTD" at bounding box center [1060, 166] width 27 height 15
